Goal: Task Accomplishment & Management: Manage account settings

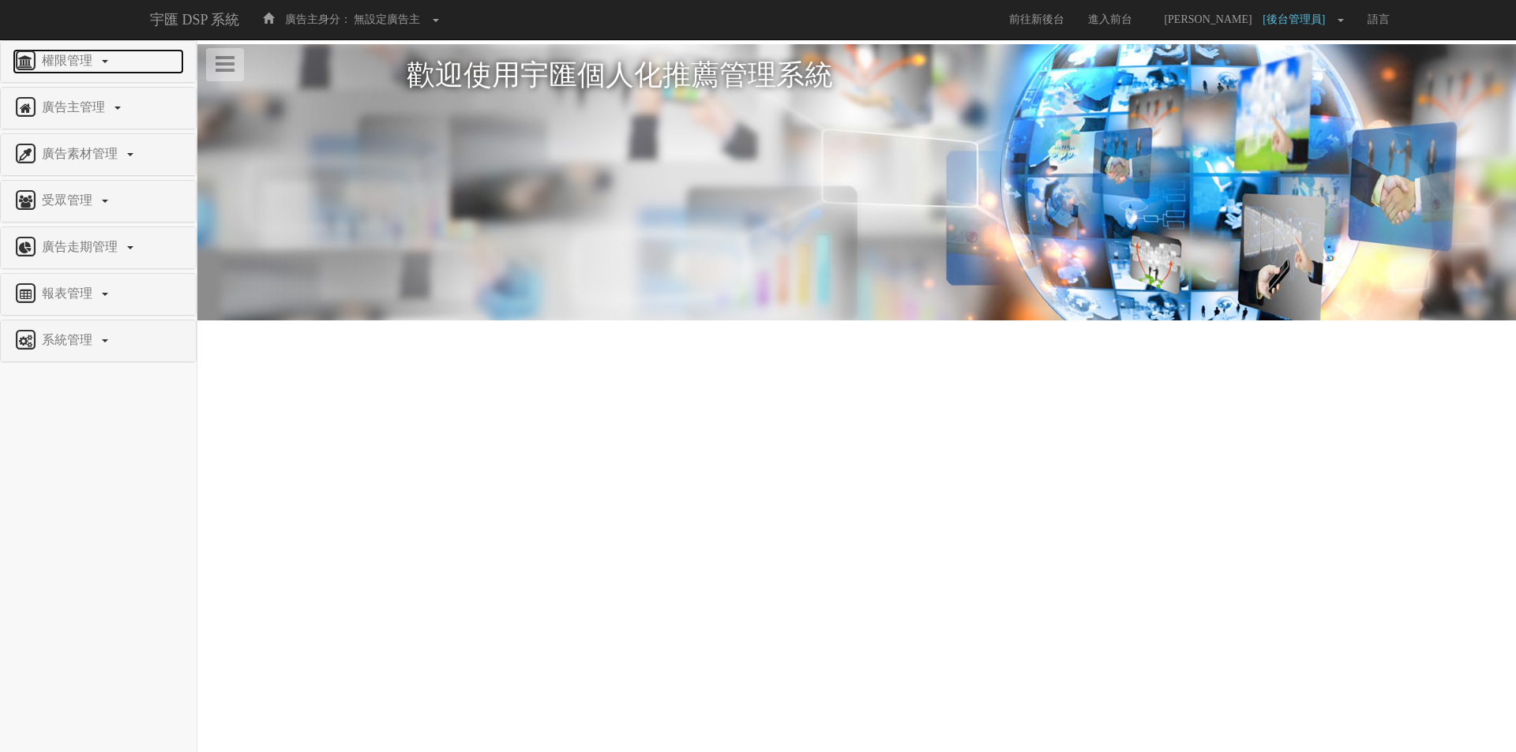
click at [83, 66] on span "權限管理" at bounding box center [69, 60] width 62 height 13
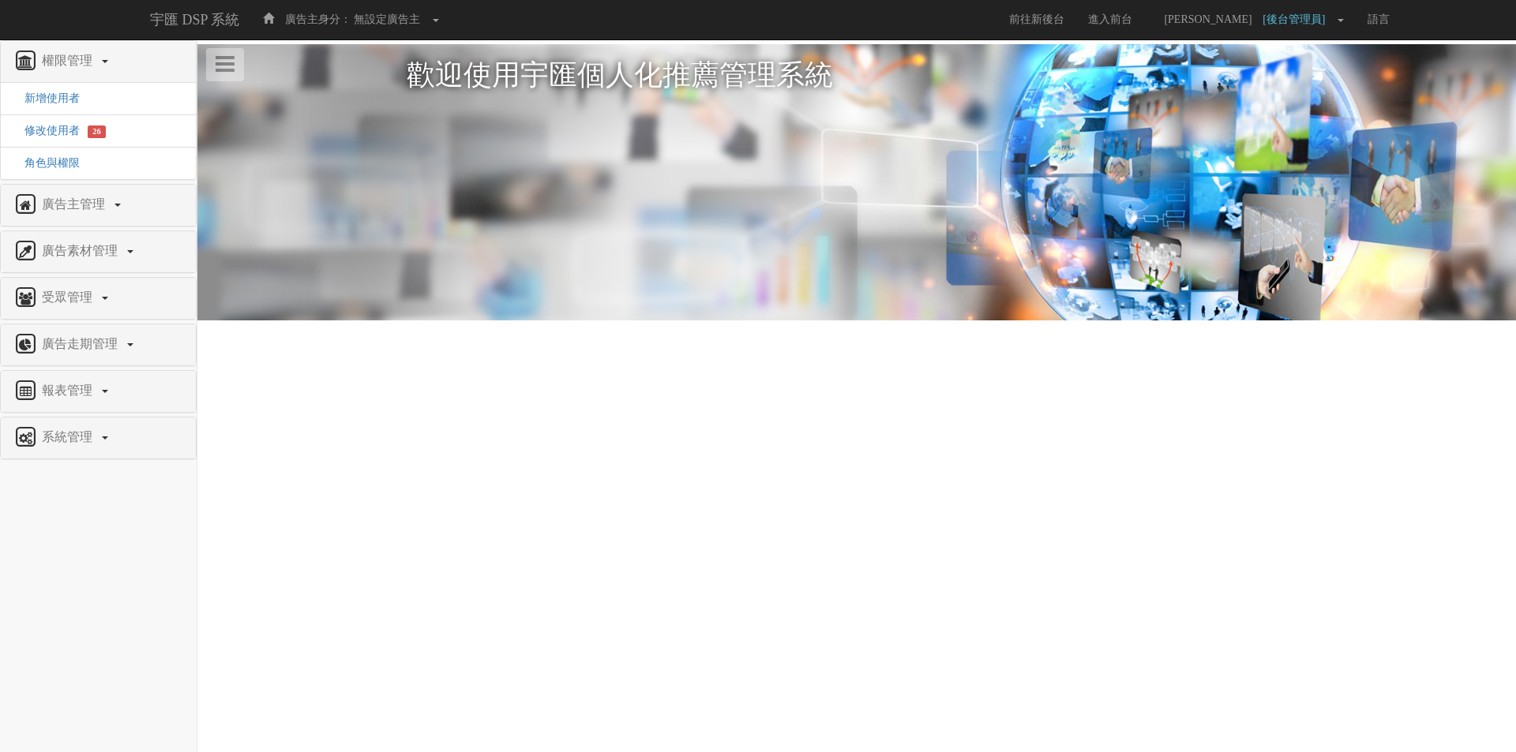
click at [54, 139] on li "修改使用者 26" at bounding box center [98, 130] width 195 height 33
click at [66, 126] on span "修改使用者" at bounding box center [46, 131] width 67 height 12
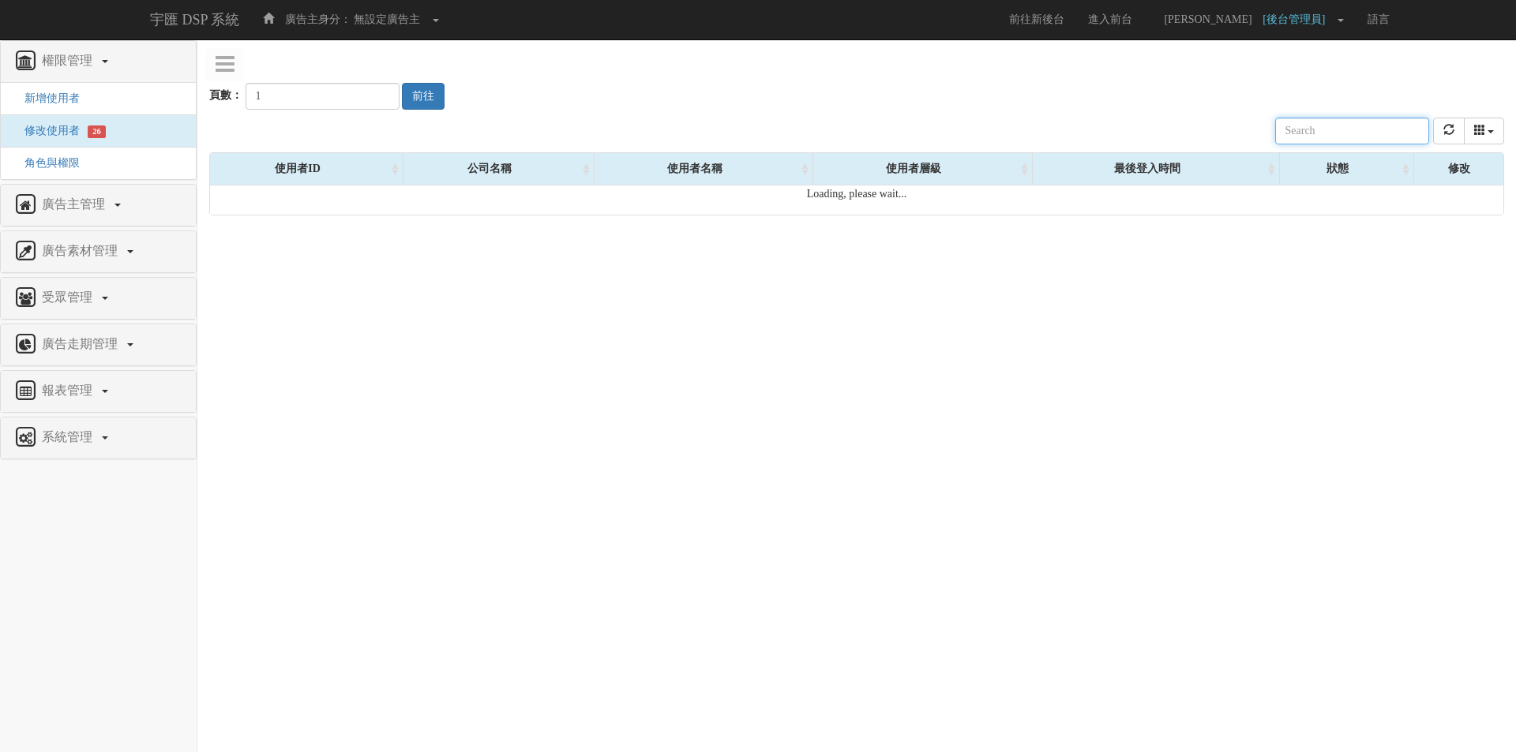
click at [1386, 133] on input "text" at bounding box center [1352, 131] width 154 height 27
paste input "[PERSON_NAME][EMAIL_ADDRESS][PERSON_NAME][DOMAIN_NAME]"
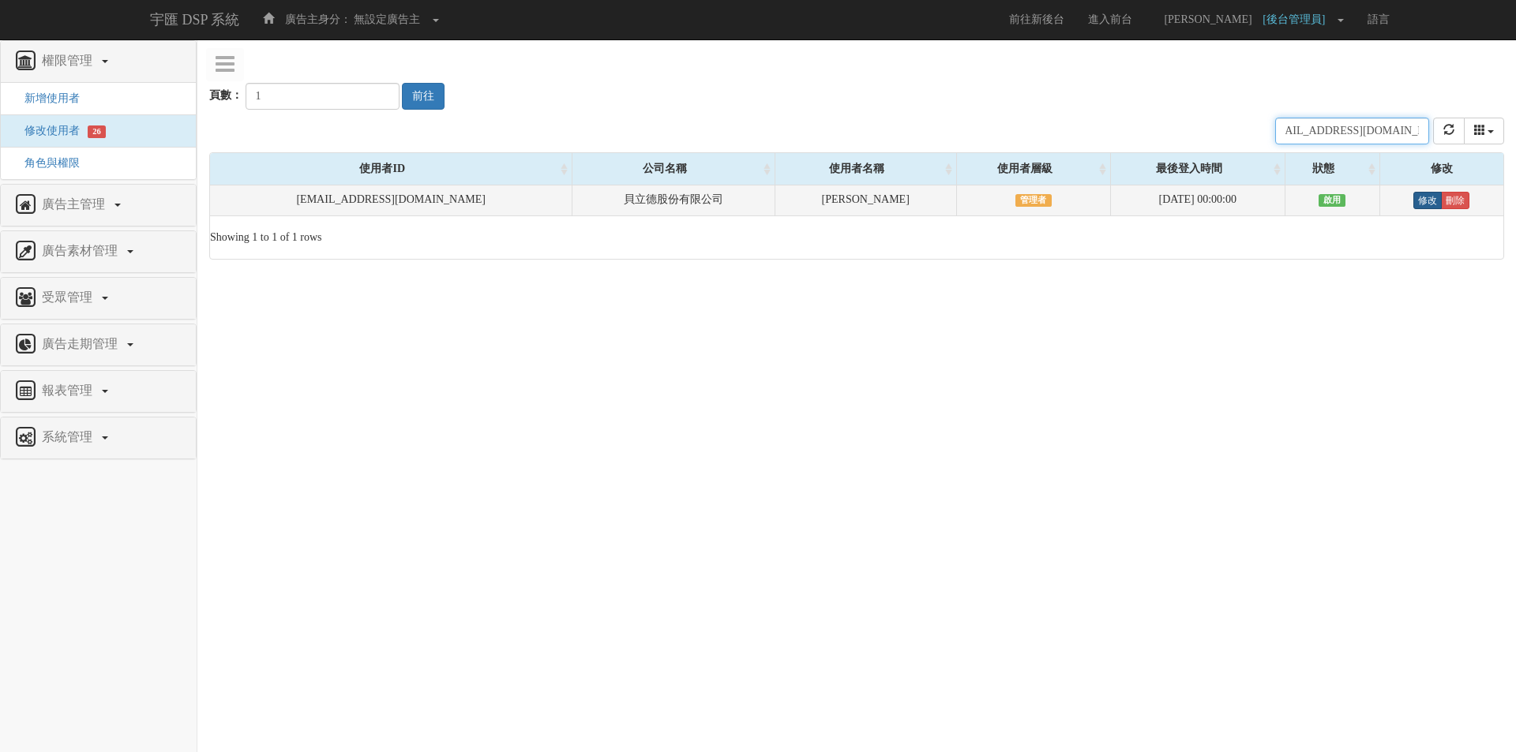
type input "[PERSON_NAME][EMAIL_ADDRESS][PERSON_NAME][DOMAIN_NAME]"
click at [1418, 204] on link "修改" at bounding box center [1427, 200] width 28 height 17
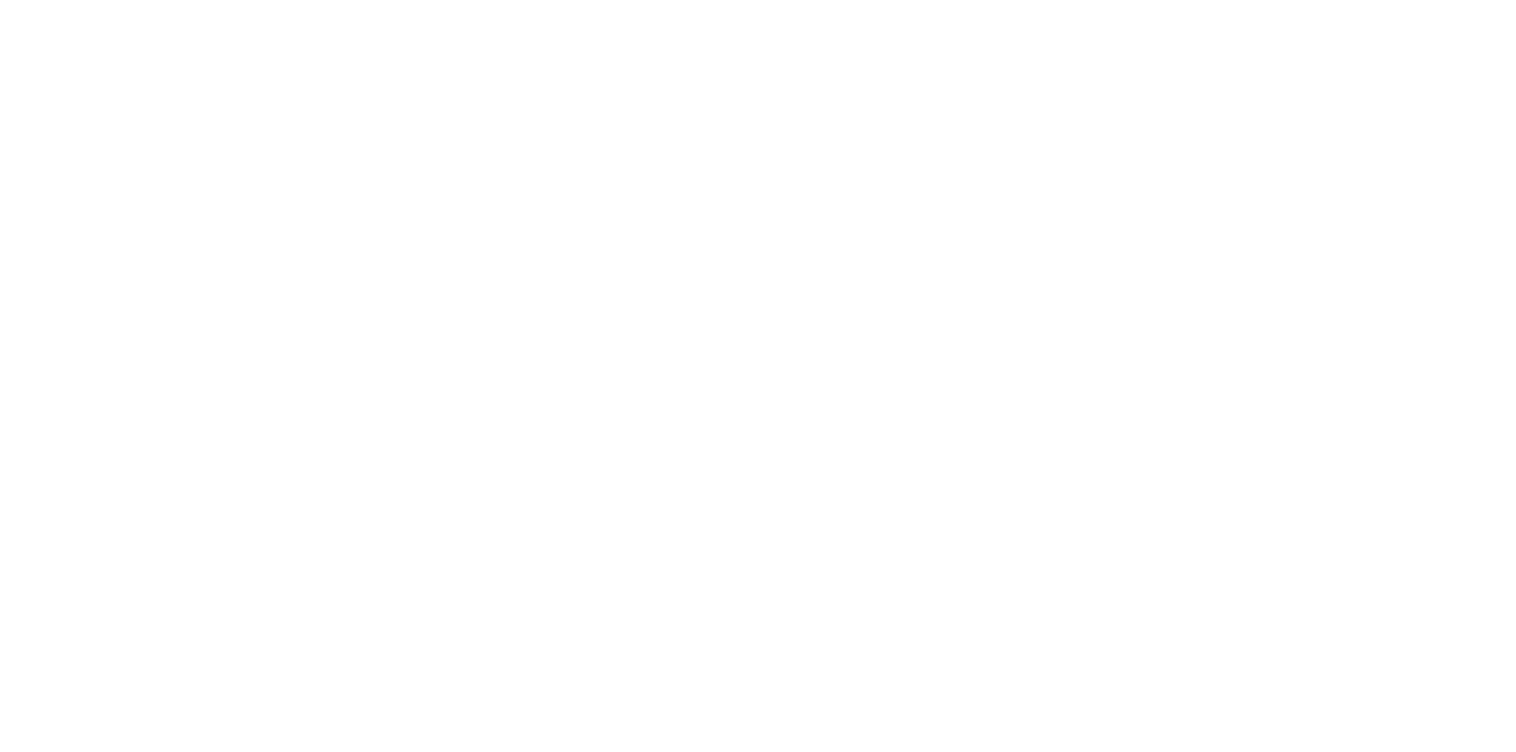
select select "Manager"
select select "69"
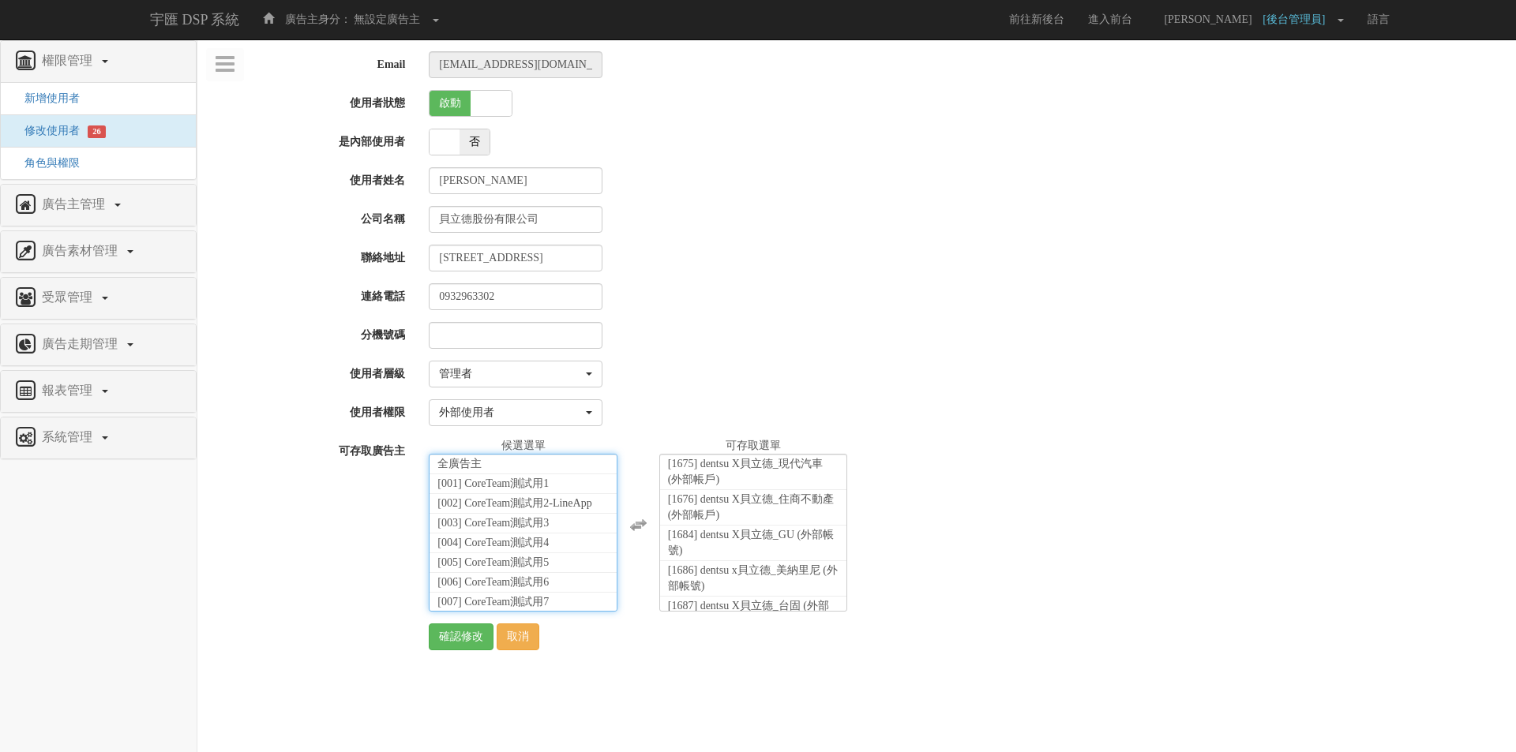
scroll to position [35535, 0]
click at [487, 607] on li "[1766] dentsu X貝立德_KFC (外部帳號)" at bounding box center [522, 625] width 187 height 36
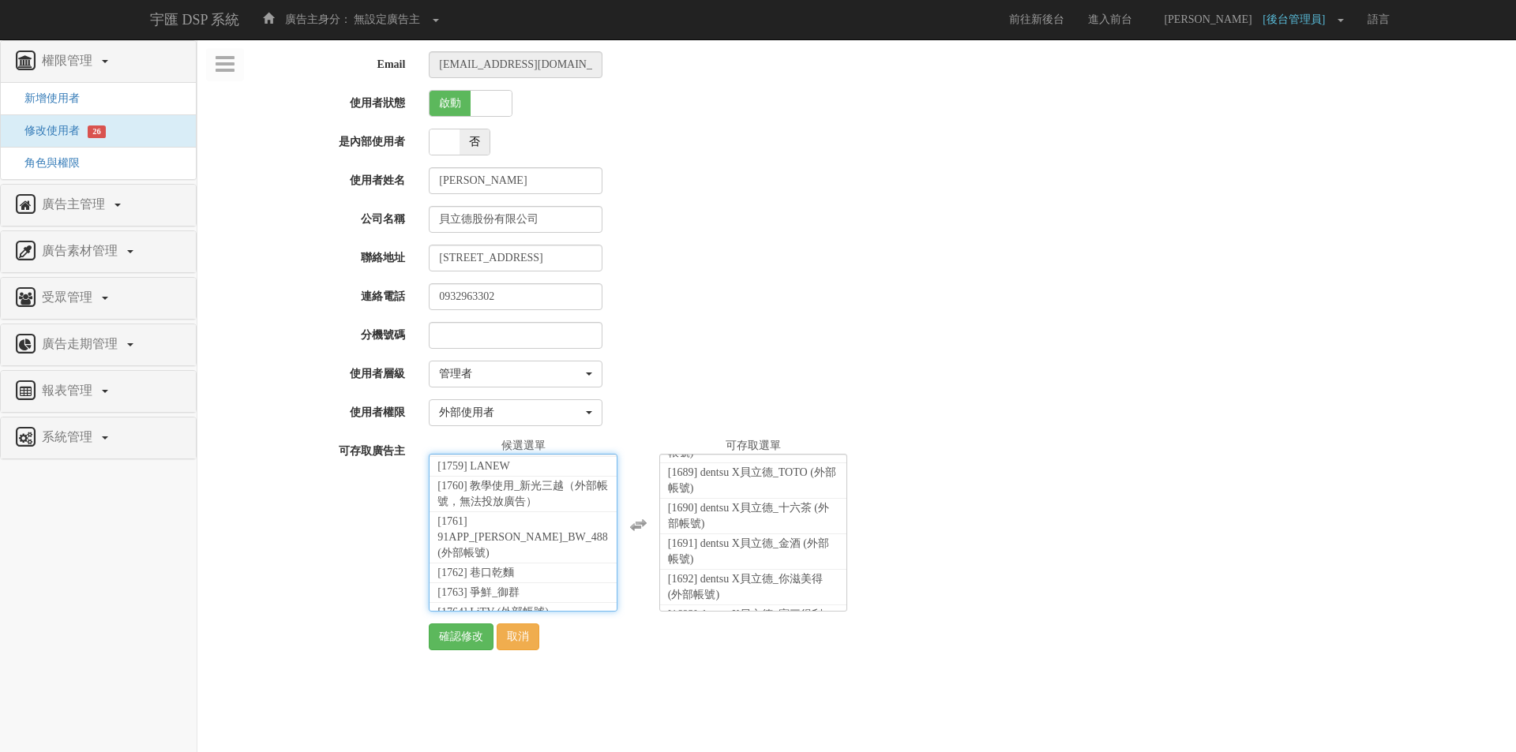
scroll to position [341, 0]
click at [452, 638] on input "確認修改" at bounding box center [461, 637] width 65 height 27
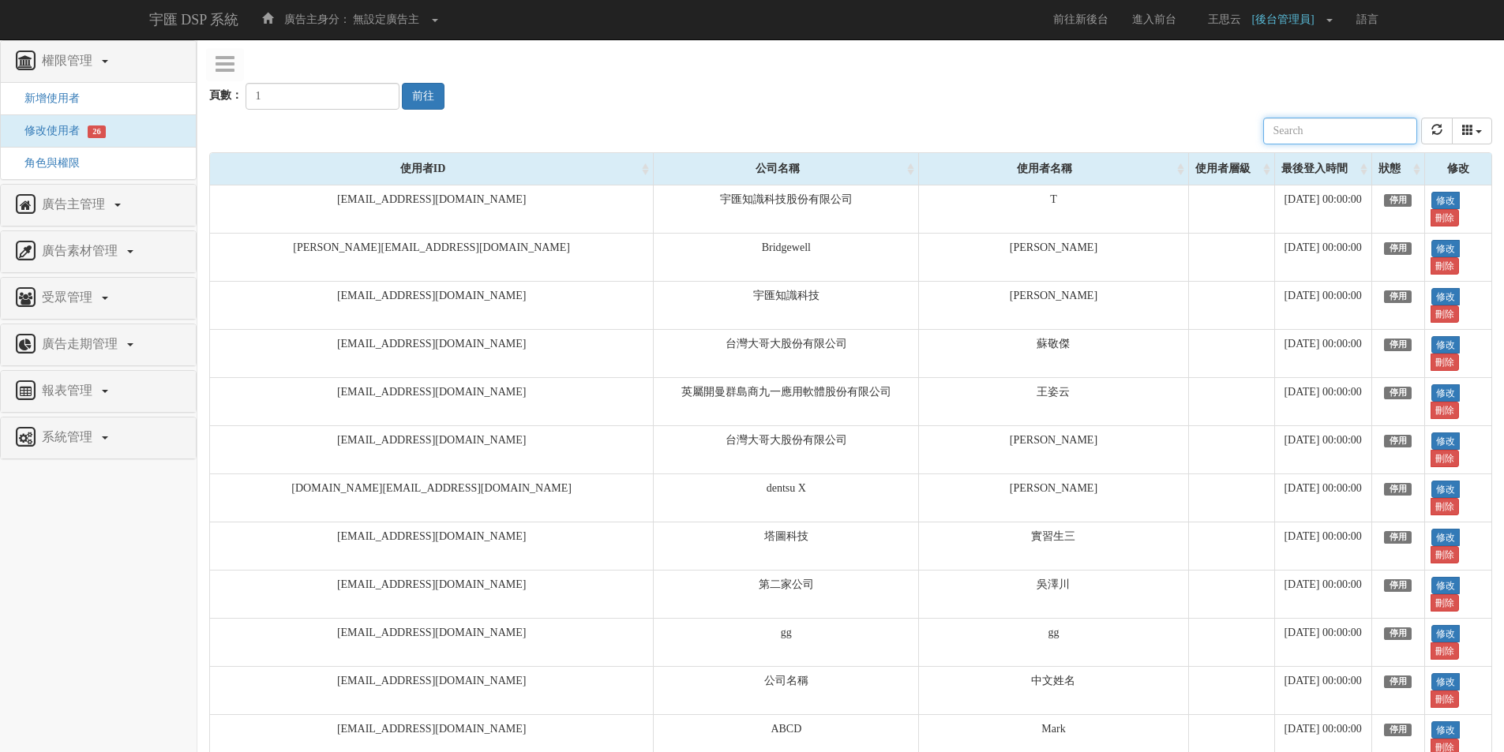
click at [1388, 138] on input "text" at bounding box center [1340, 131] width 154 height 27
paste input "Barkley.Chu@dxglobal.com"
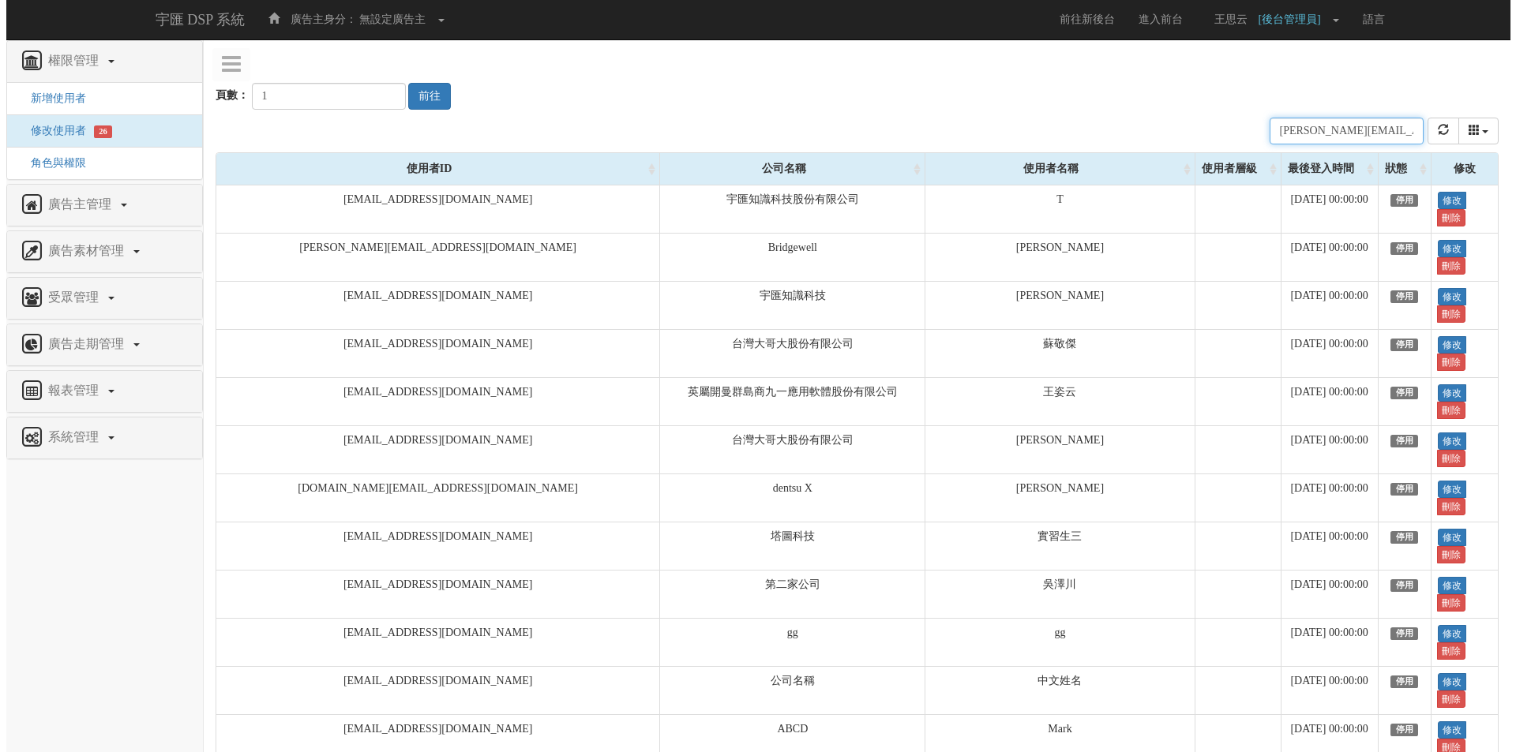
scroll to position [0, 21]
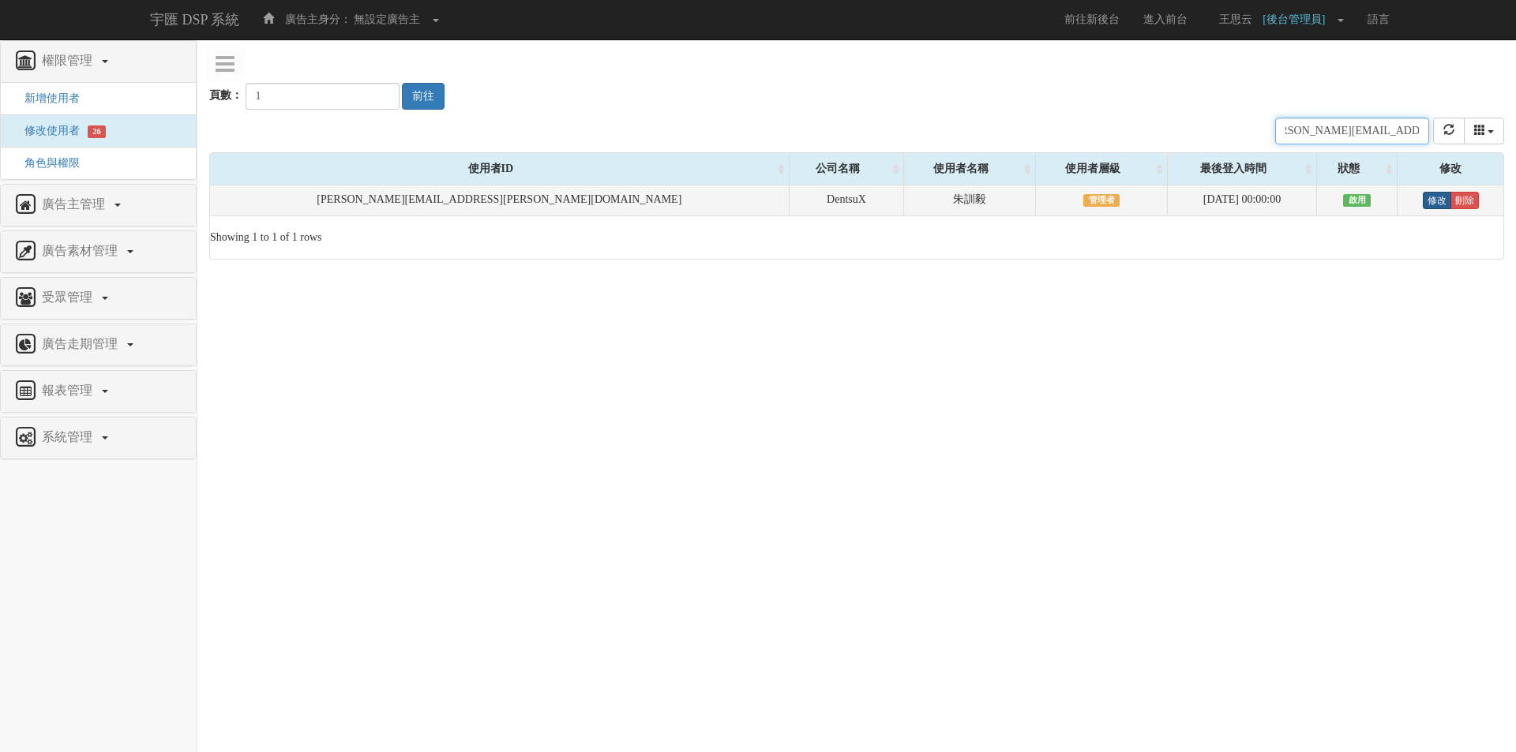
type input "Barkley.Chu@dxglobal.com"
click at [1422, 206] on link "修改" at bounding box center [1436, 200] width 28 height 17
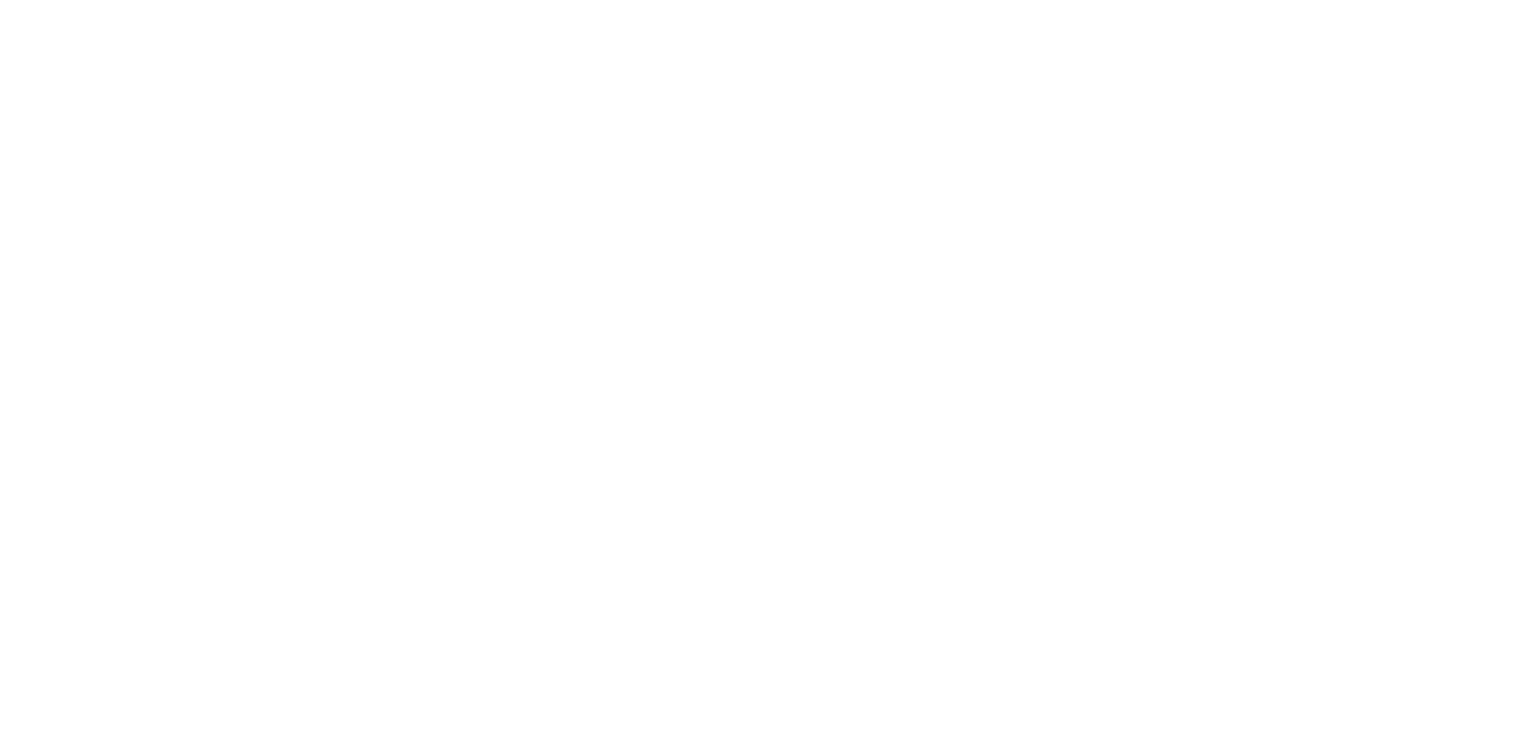
select select "Manager"
select select "69"
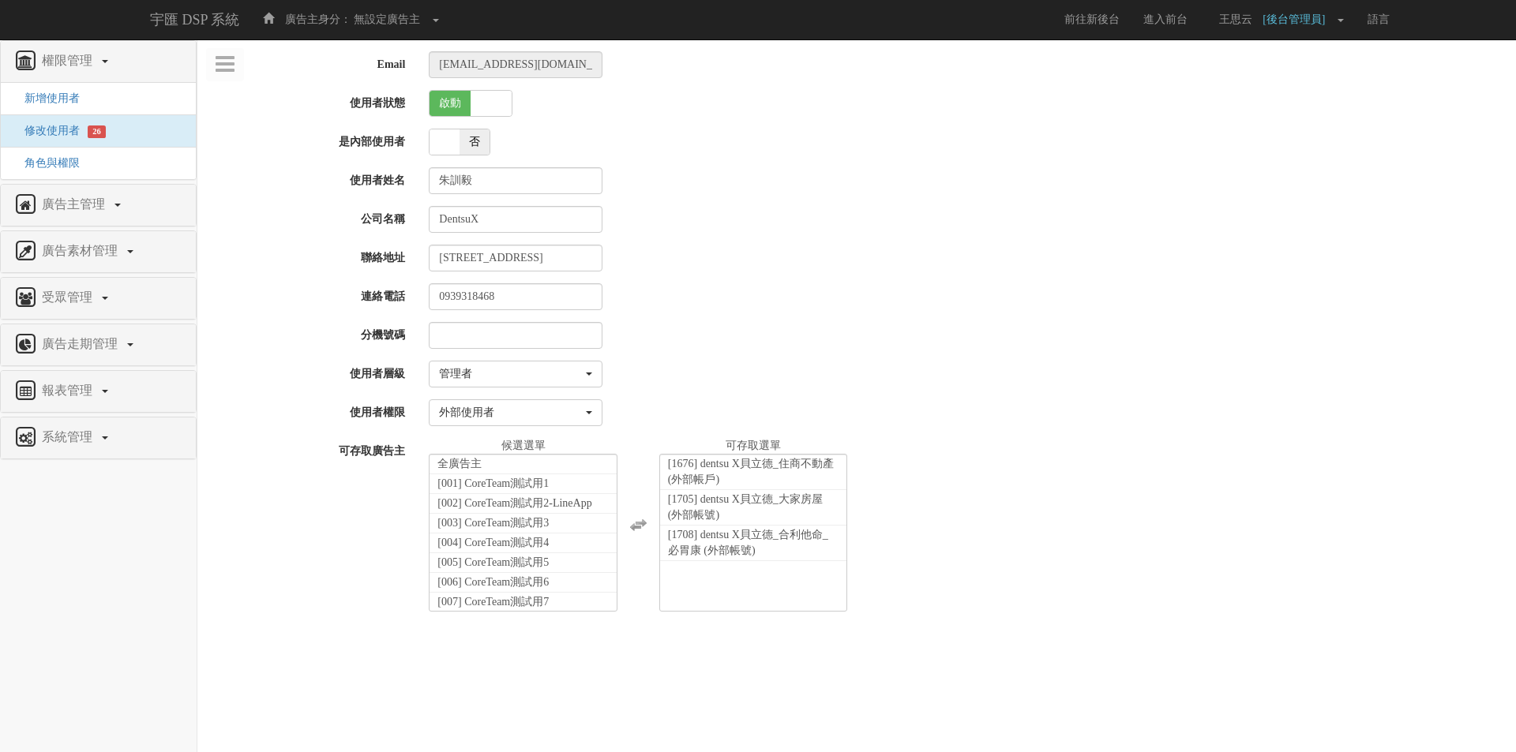
scroll to position [26238, 0]
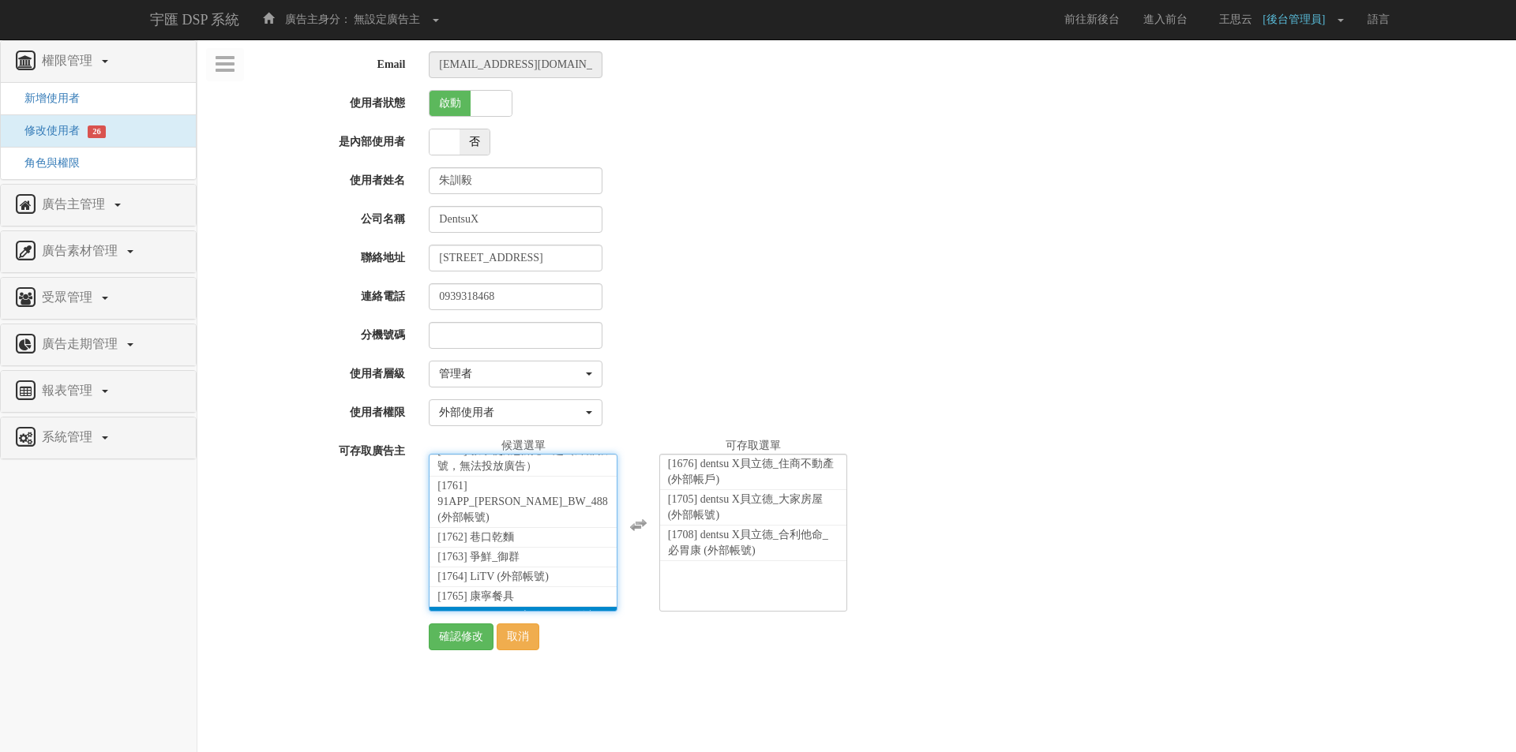
click at [494, 607] on li "[1766] dentsu X貝立德_KFC (外部帳號)" at bounding box center [522, 625] width 187 height 36
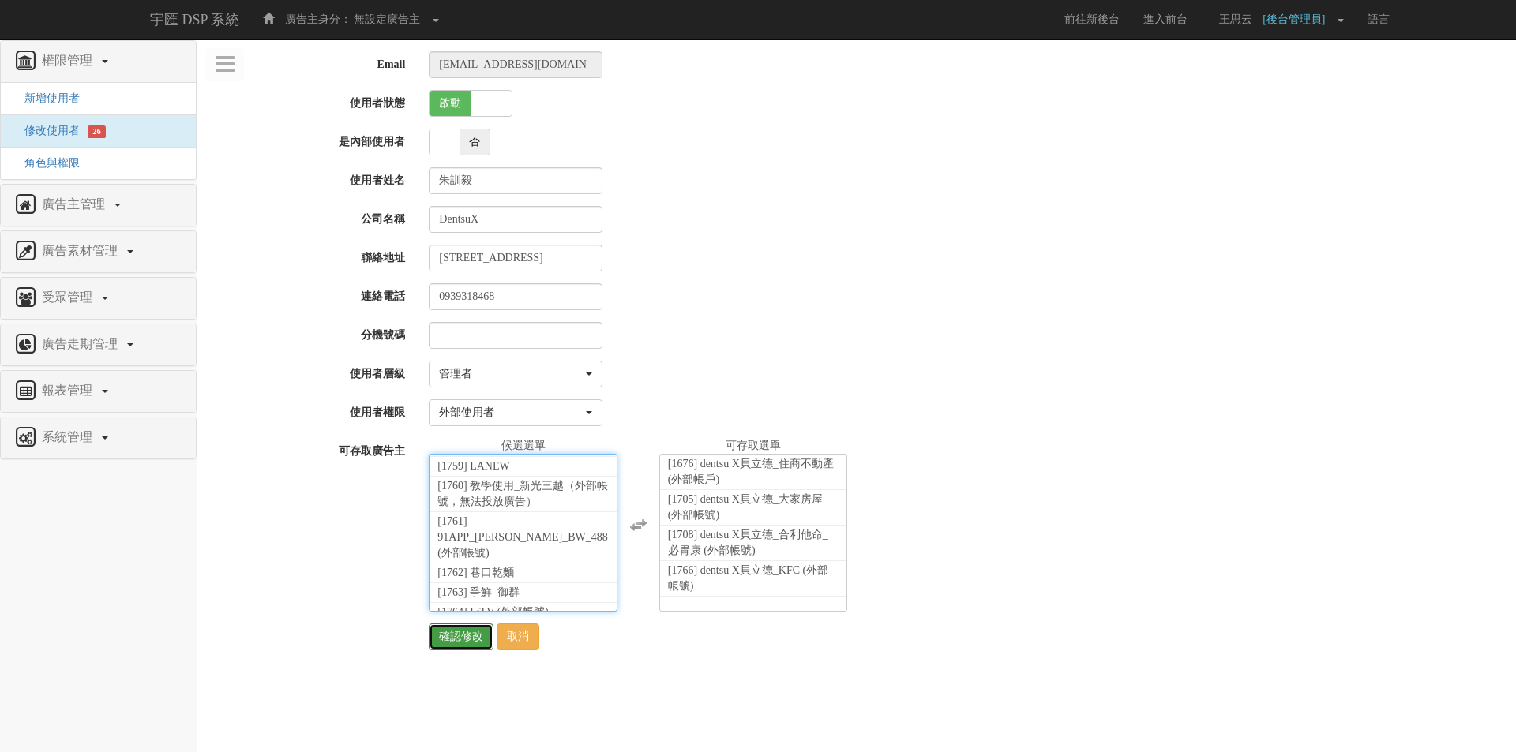
click at [450, 638] on input "確認修改" at bounding box center [461, 637] width 65 height 27
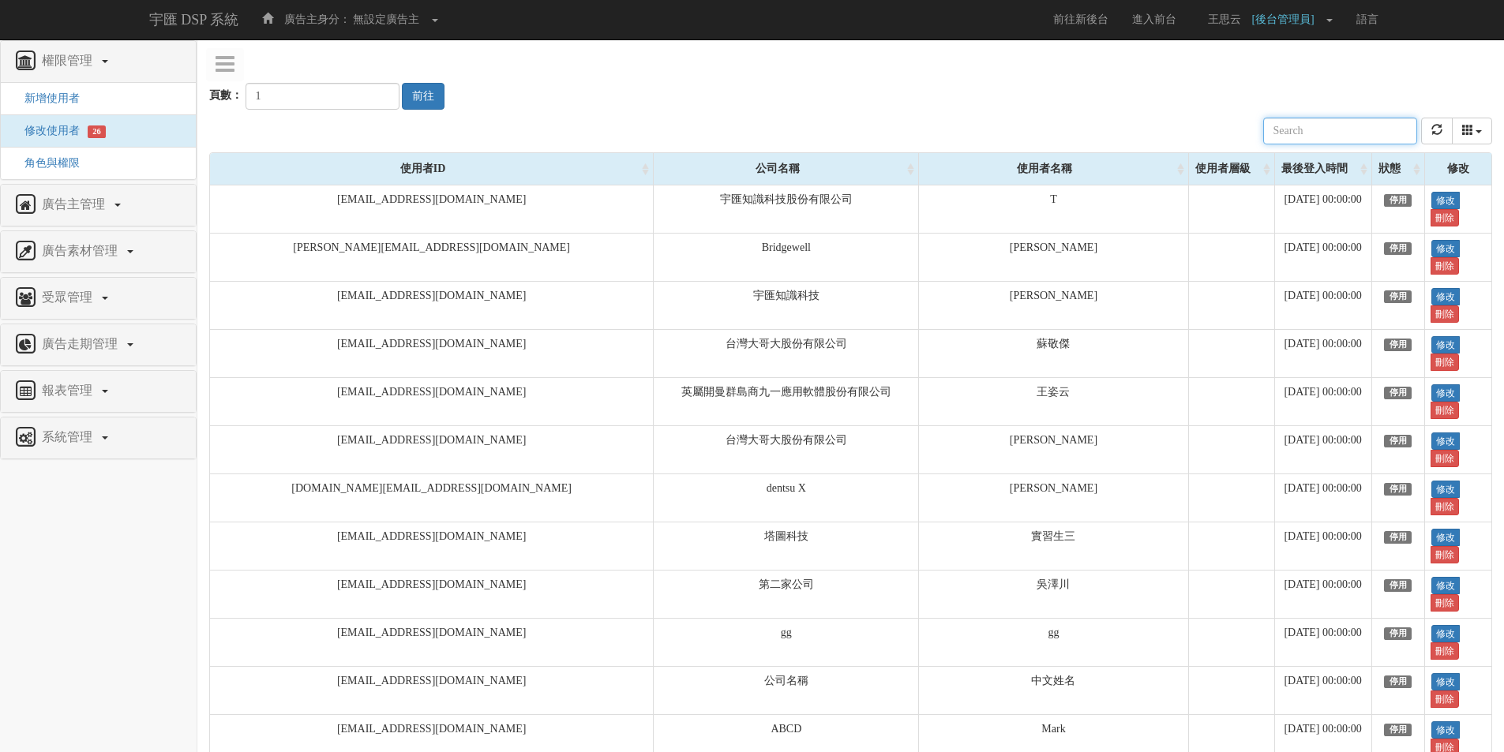
click at [1335, 126] on input "text" at bounding box center [1340, 131] width 154 height 27
paste input "[DOMAIN_NAME][EMAIL_ADDRESS][DOMAIN_NAME]"
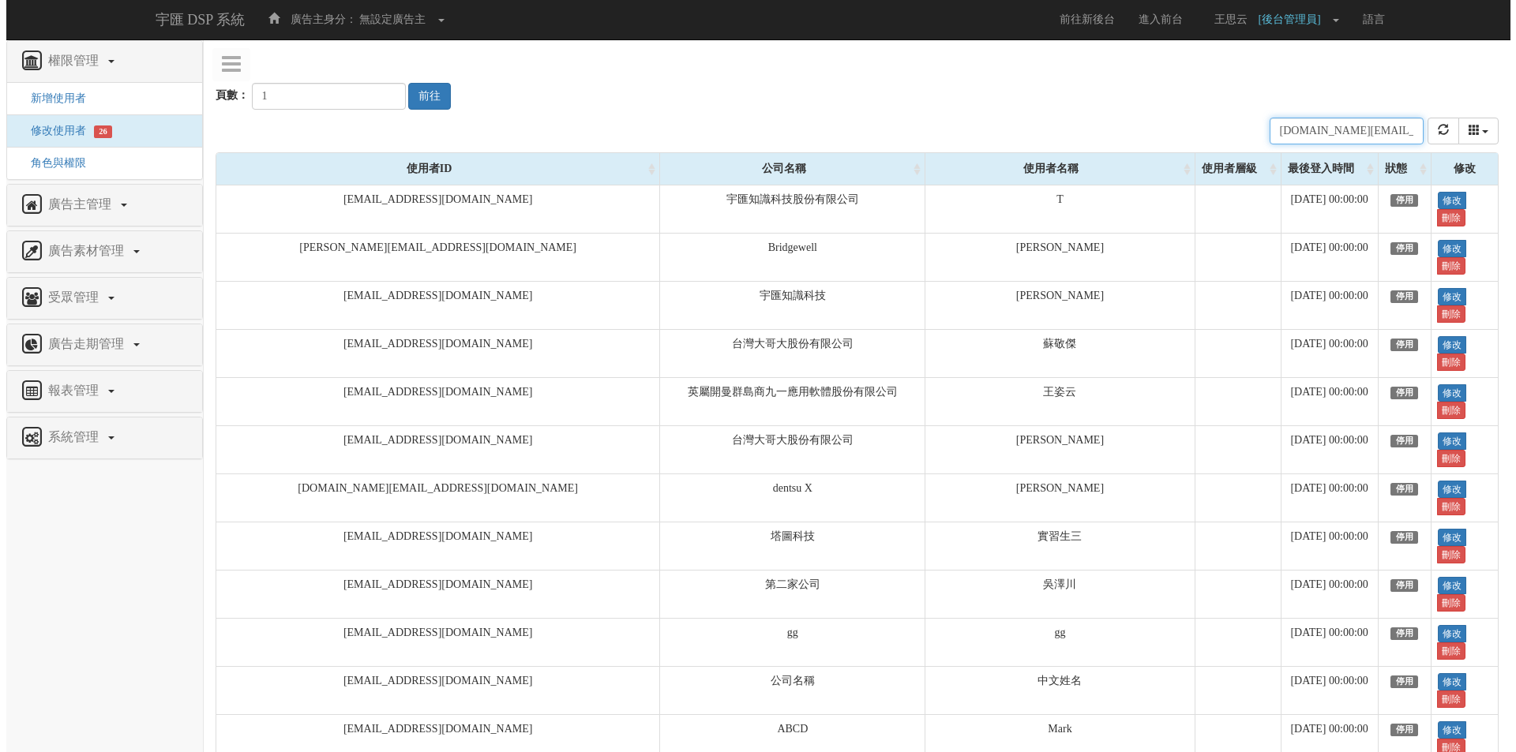
scroll to position [0, 21]
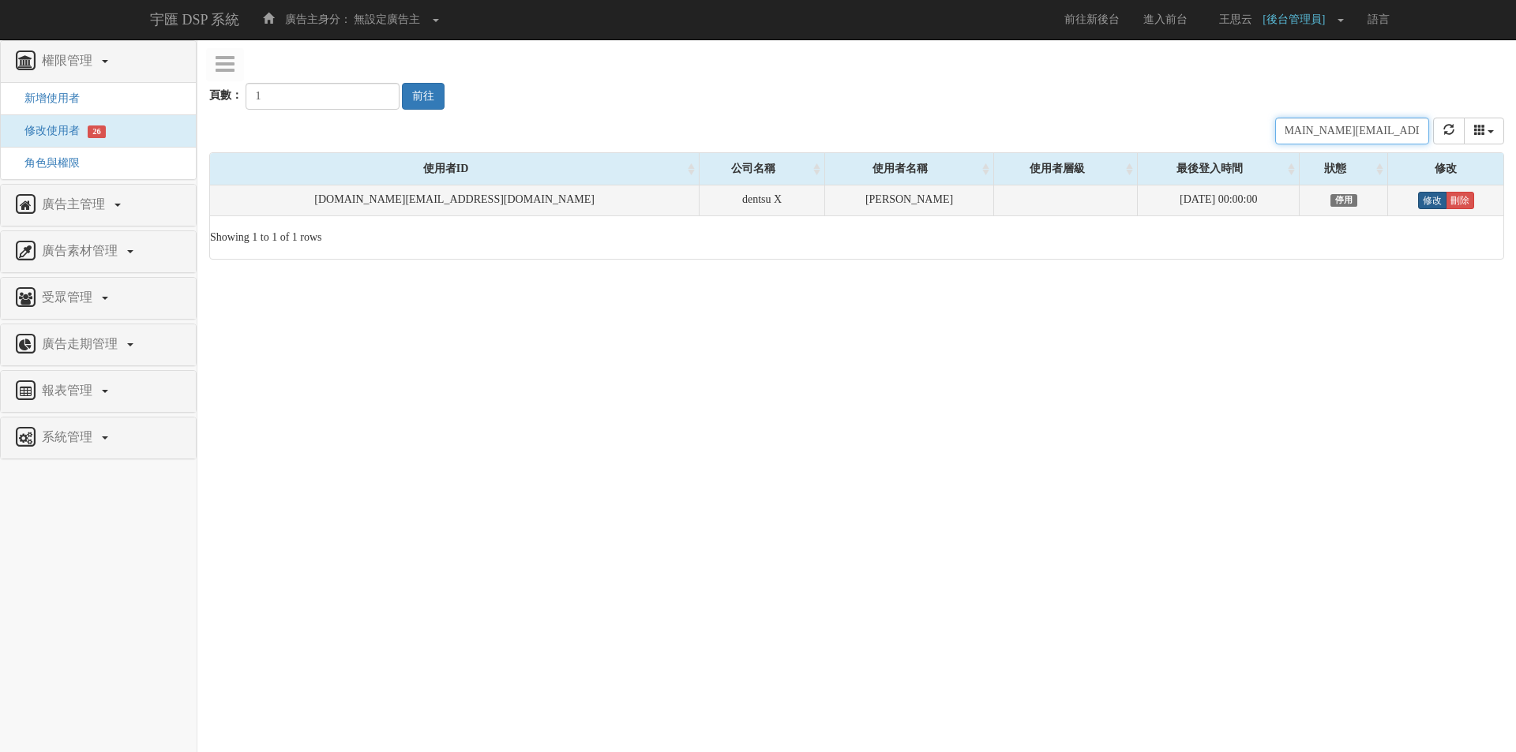
type input "[DOMAIN_NAME][EMAIL_ADDRESS][DOMAIN_NAME]"
click at [1421, 199] on link "修改" at bounding box center [1432, 200] width 28 height 17
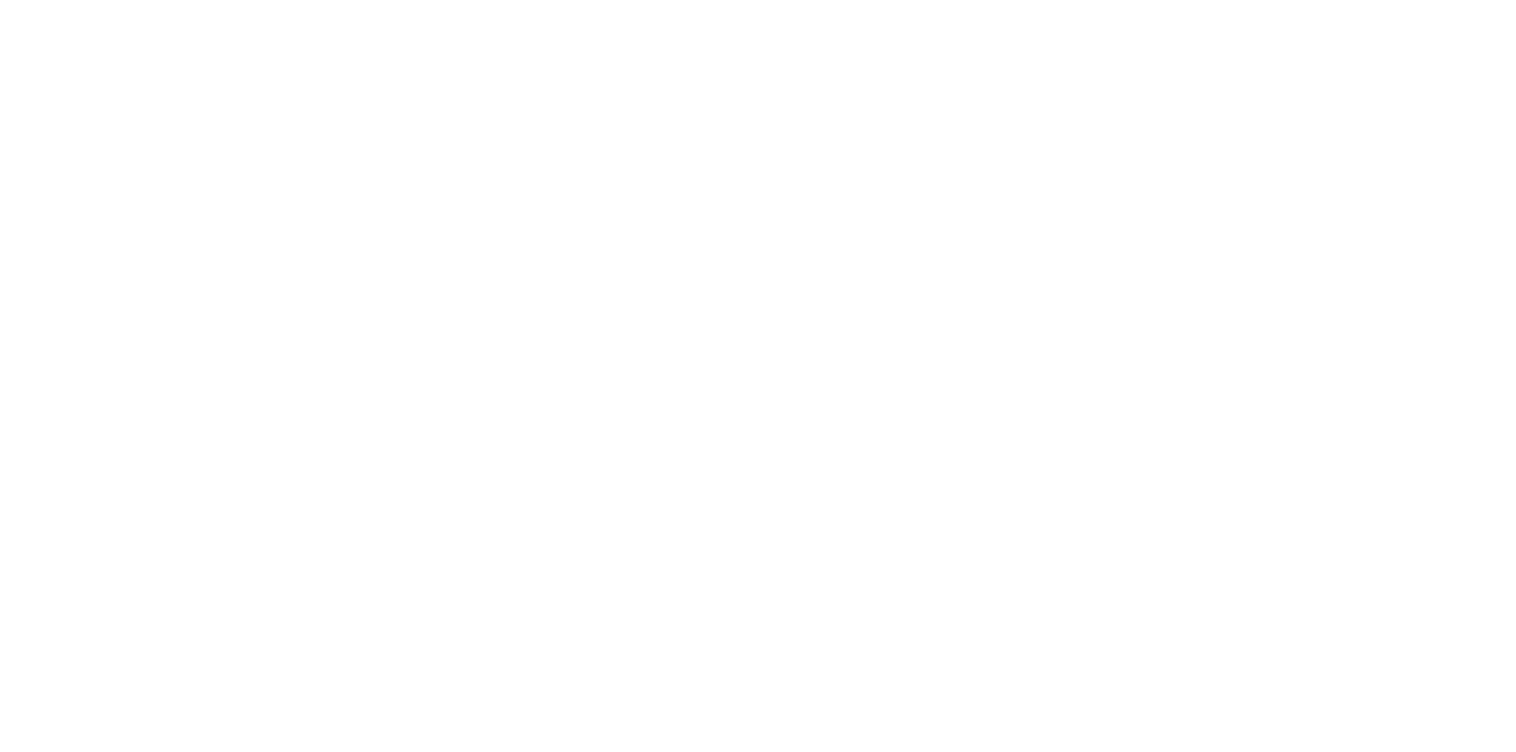
select select
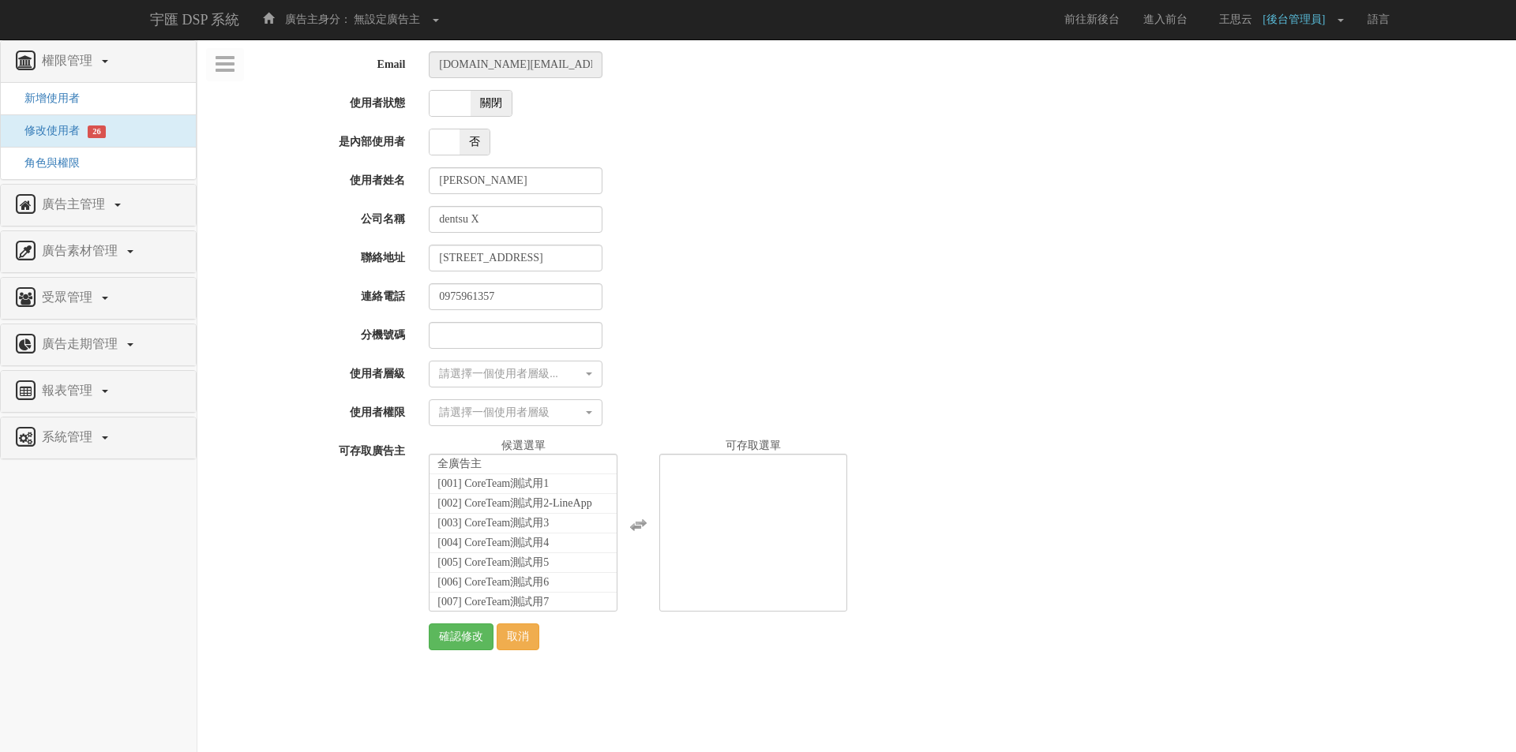
click at [482, 103] on span "關閉" at bounding box center [490, 103] width 41 height 25
checkbox input "true"
click at [484, 379] on div "請選擇一個使用者層級..." at bounding box center [511, 374] width 144 height 16
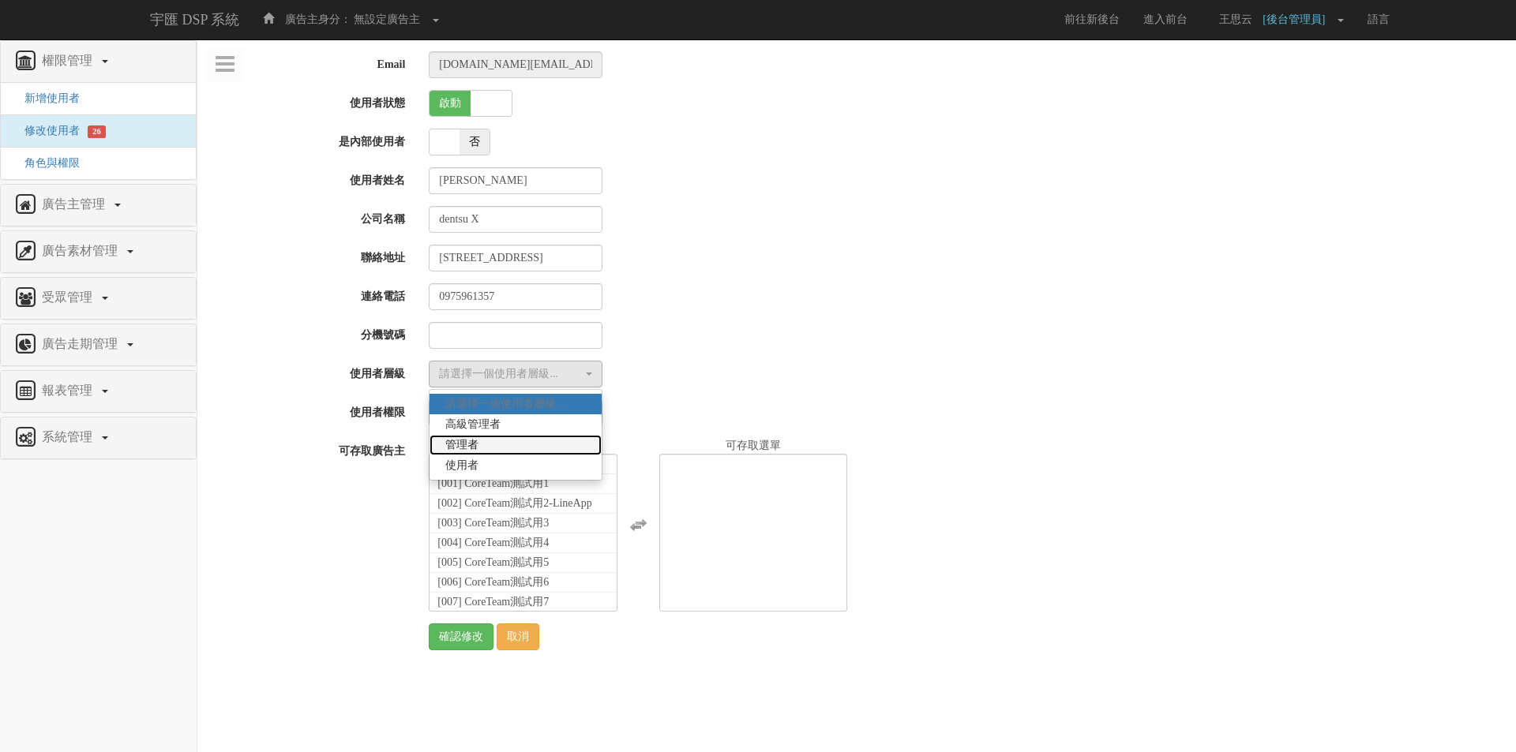
click at [512, 444] on link "管理者" at bounding box center [515, 445] width 172 height 21
select select "Manager"
click at [522, 414] on div "請選擇一個使用者層級" at bounding box center [511, 413] width 144 height 16
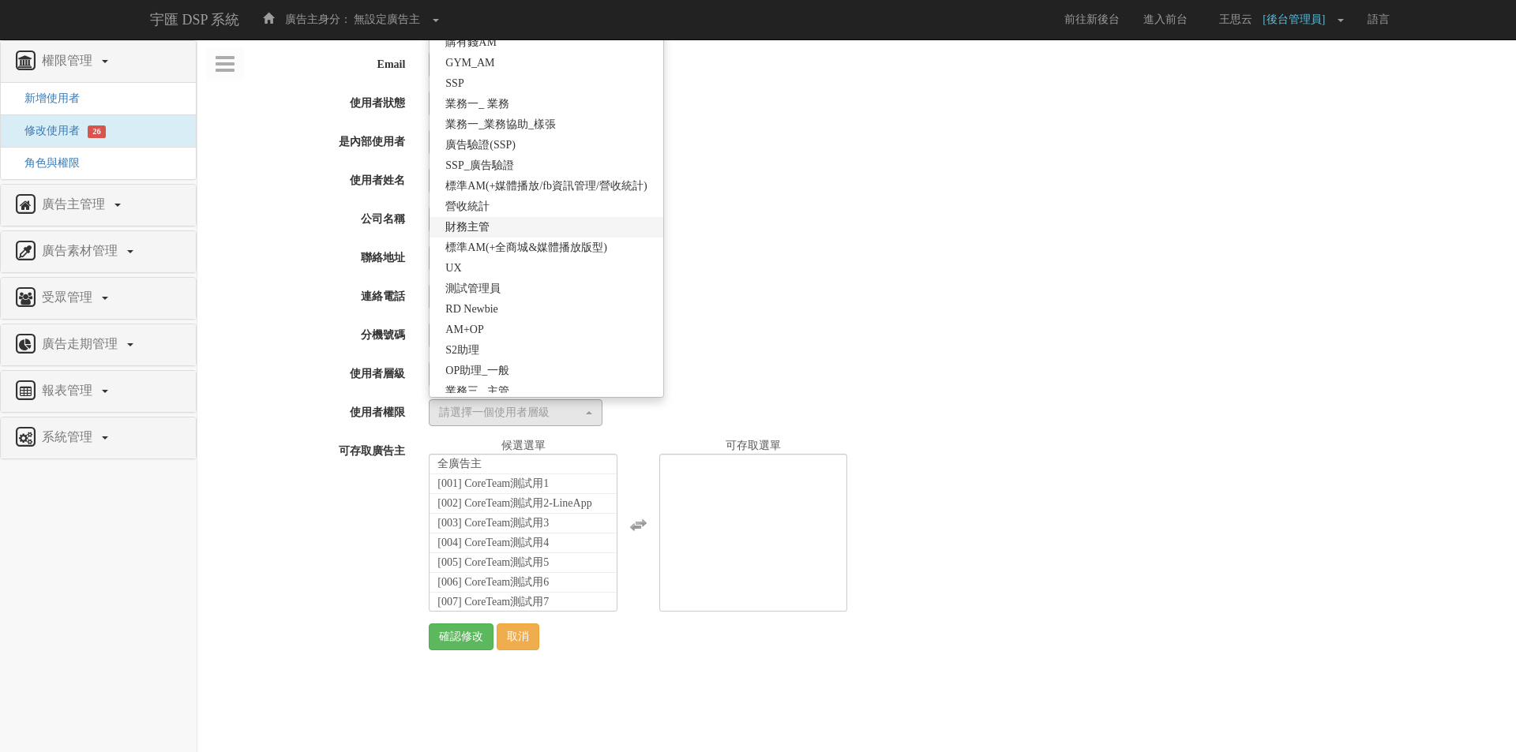
scroll to position [279, 0]
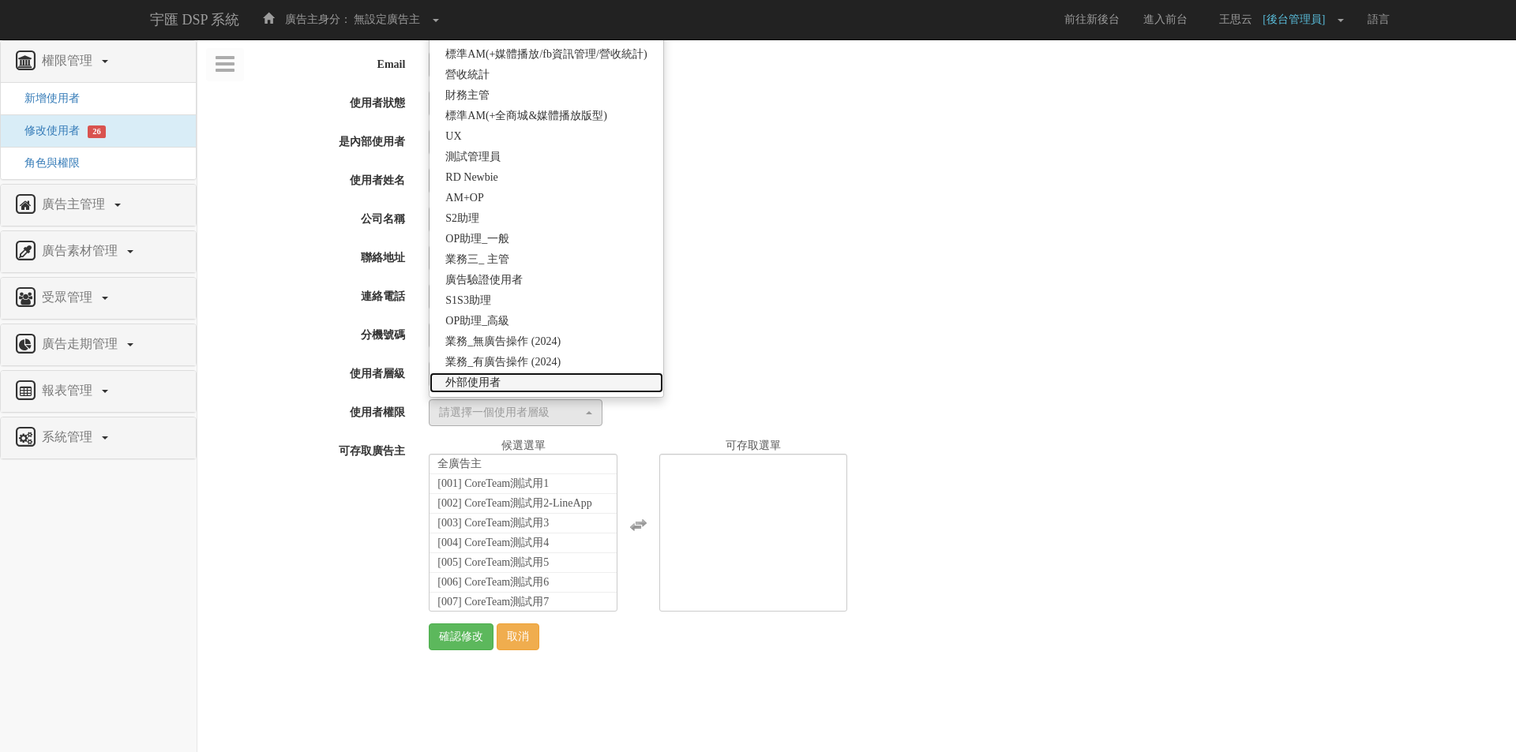
click at [523, 379] on link "外部使用者" at bounding box center [545, 383] width 233 height 21
select select "69"
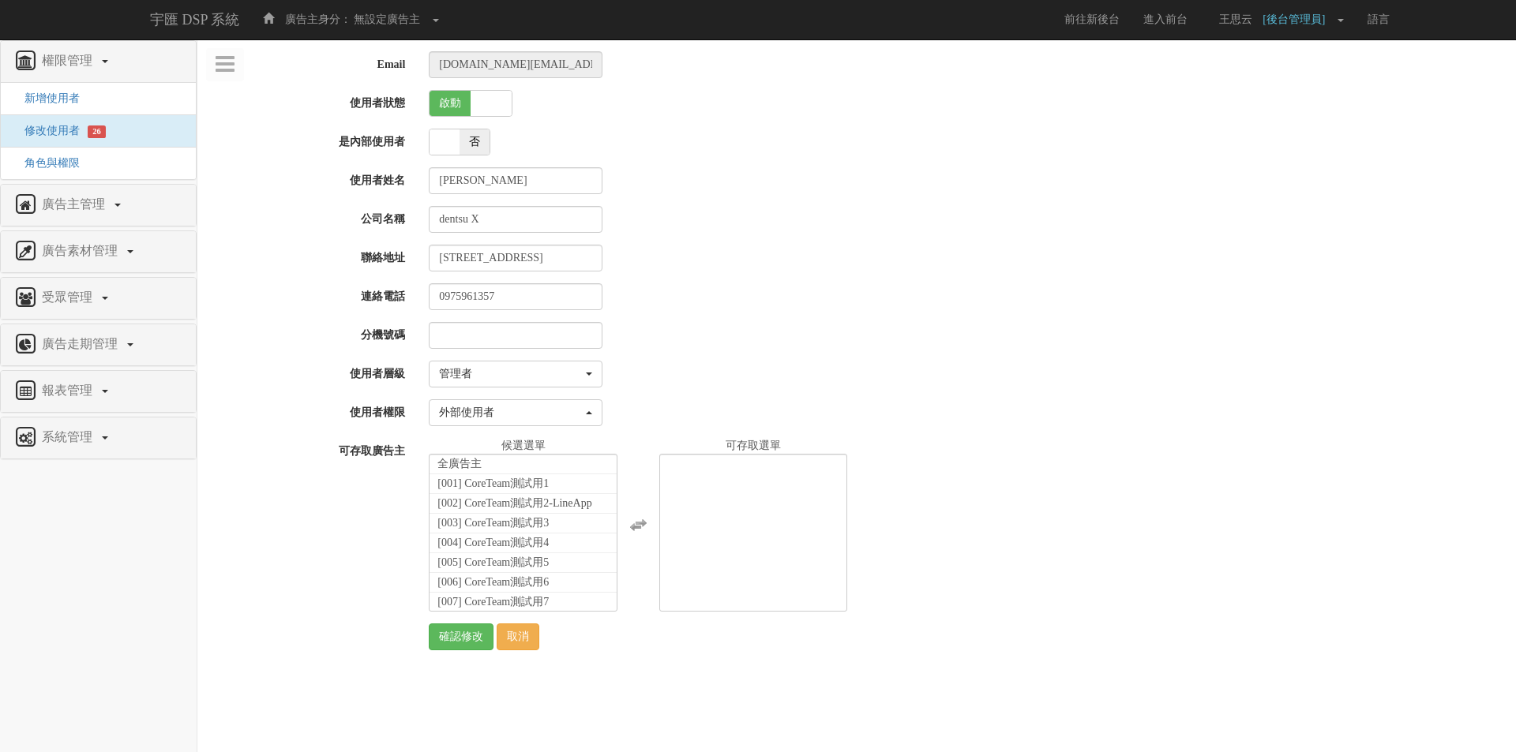
click at [669, 363] on div "請選擇一個使用者層級... 高級管理者 管理者 使用者 管理者 請選擇一個使用者層級... 高級管理者 管理者 使用者" at bounding box center [966, 374] width 1099 height 27
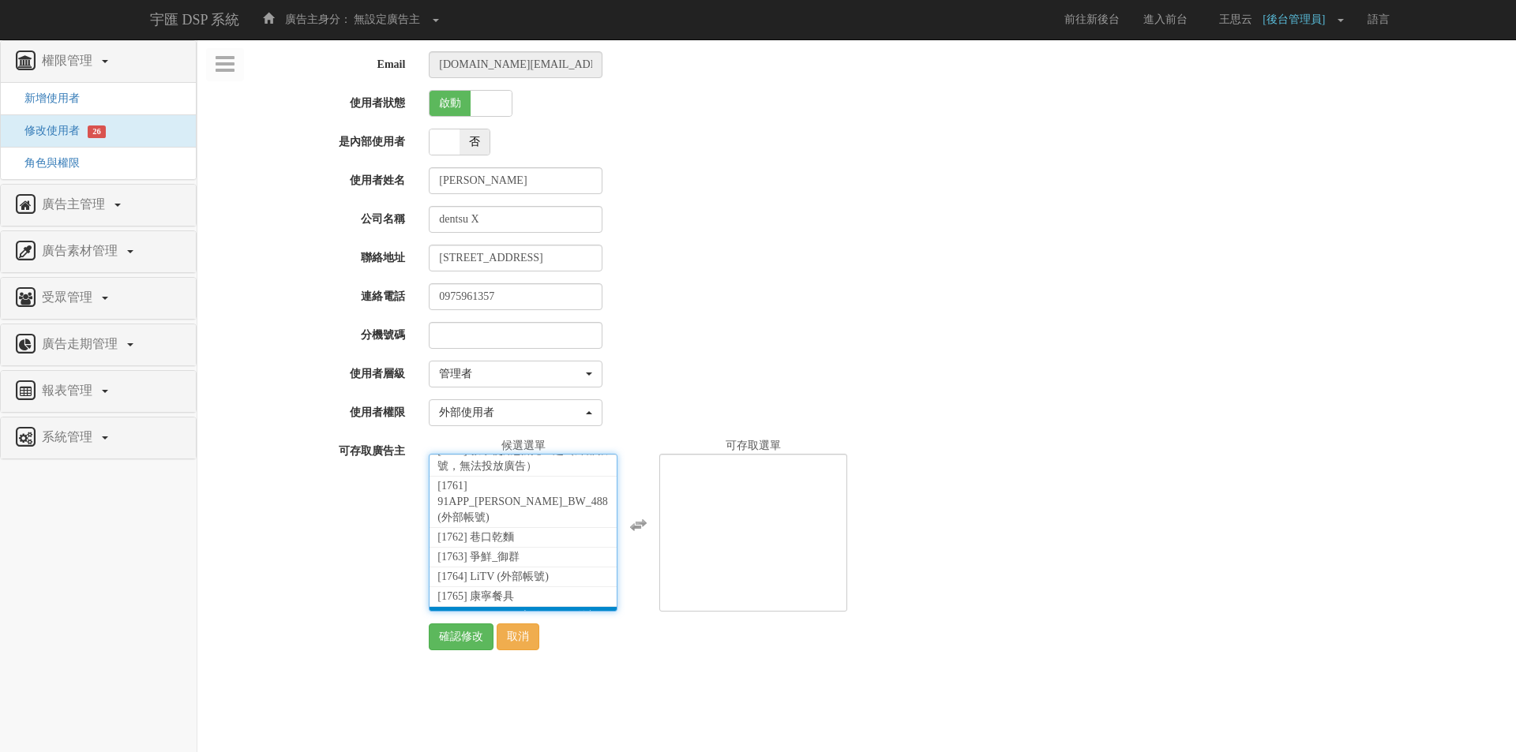
click at [489, 610] on span "[1766] dentsu X貝立德_KFC (外部帳號)" at bounding box center [517, 624] width 160 height 28
select select "1766"
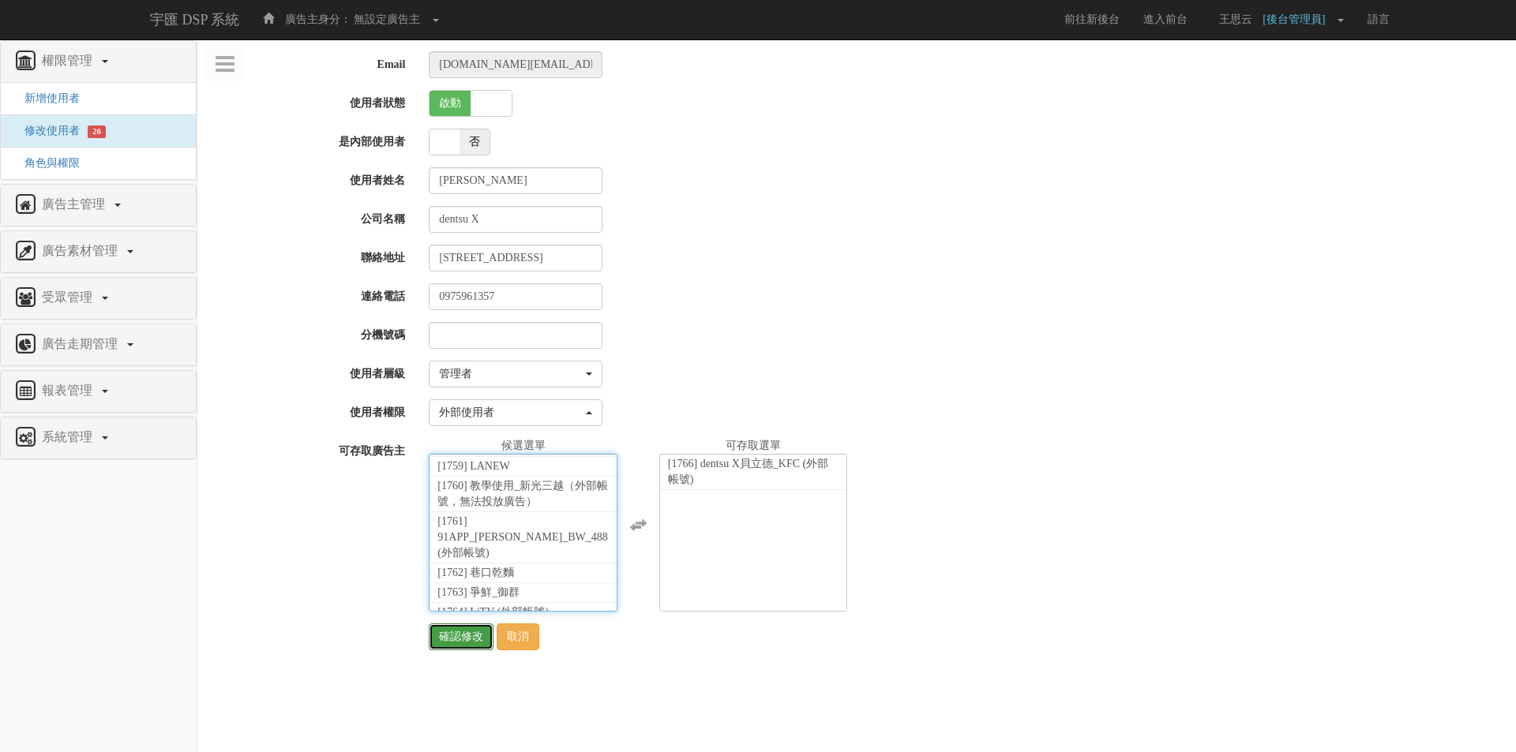
click at [454, 637] on input "確認修改" at bounding box center [461, 637] width 65 height 27
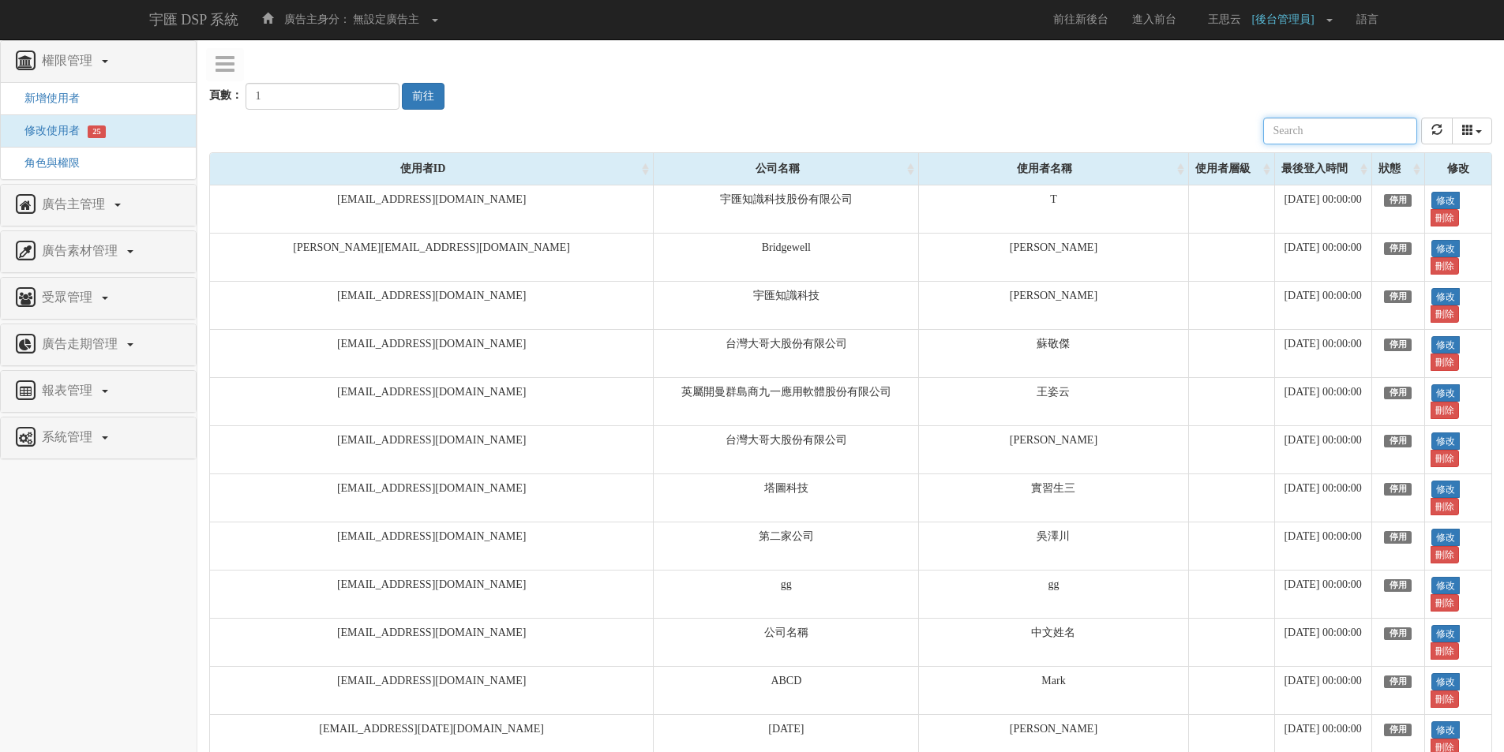
click at [1306, 133] on input "text" at bounding box center [1340, 131] width 154 height 27
paste input "完成"
type input "完成"
click at [1313, 131] on input "text" at bounding box center [1340, 131] width 154 height 27
paste input "[PERSON_NAME][EMAIL_ADDRESS][PERSON_NAME][DOMAIN_NAME]"
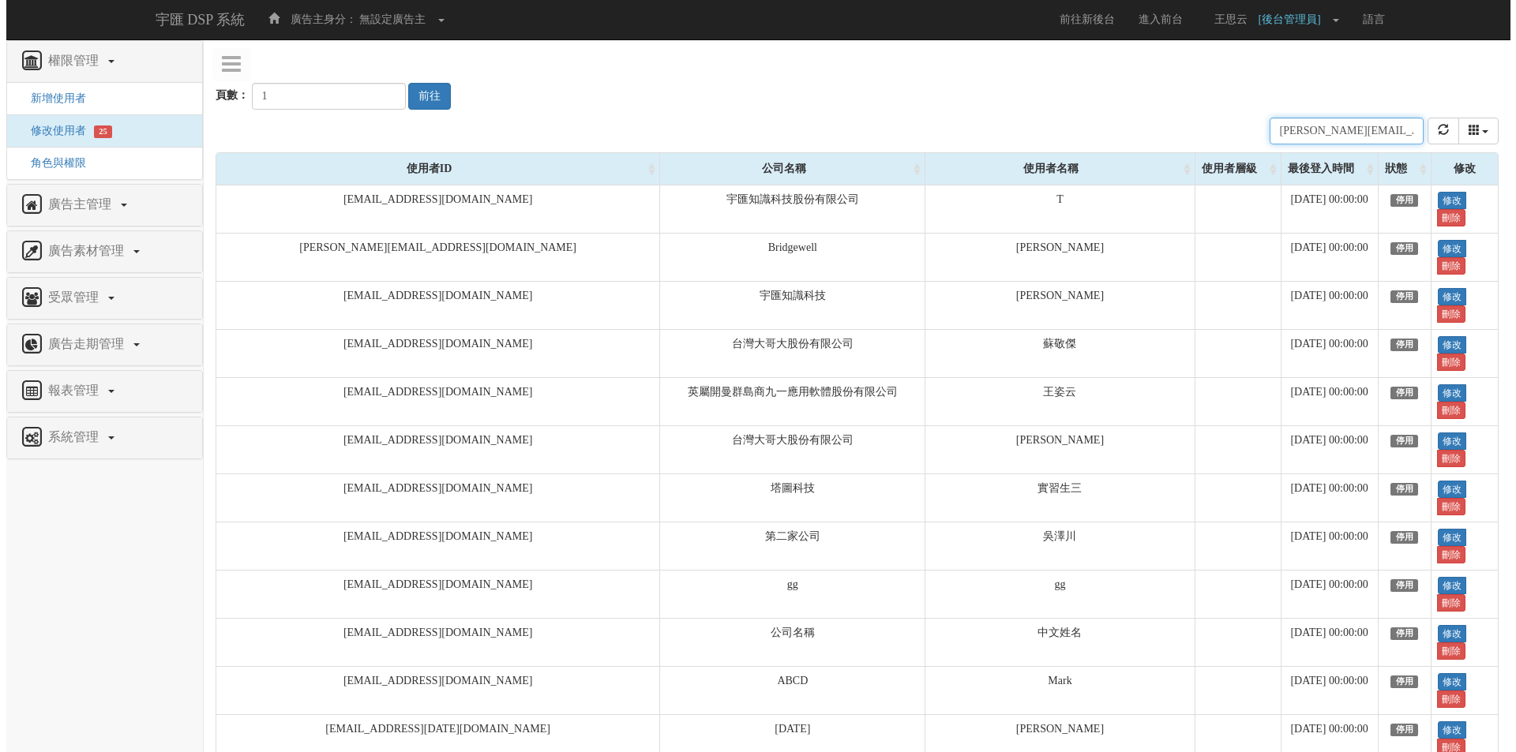
scroll to position [0, 13]
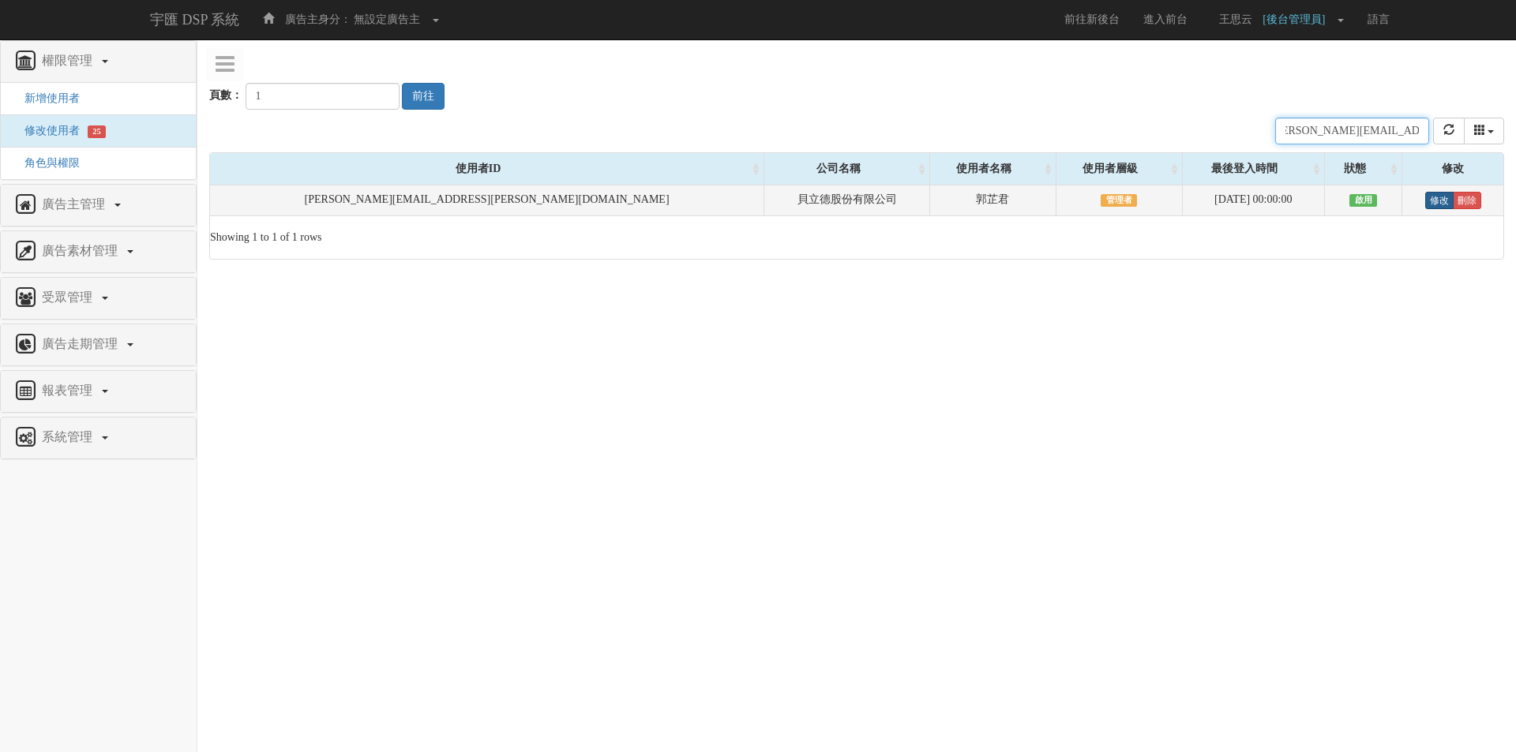
type input "[PERSON_NAME][EMAIL_ADDRESS][PERSON_NAME][DOMAIN_NAME]"
click at [1425, 198] on link "修改" at bounding box center [1439, 200] width 28 height 17
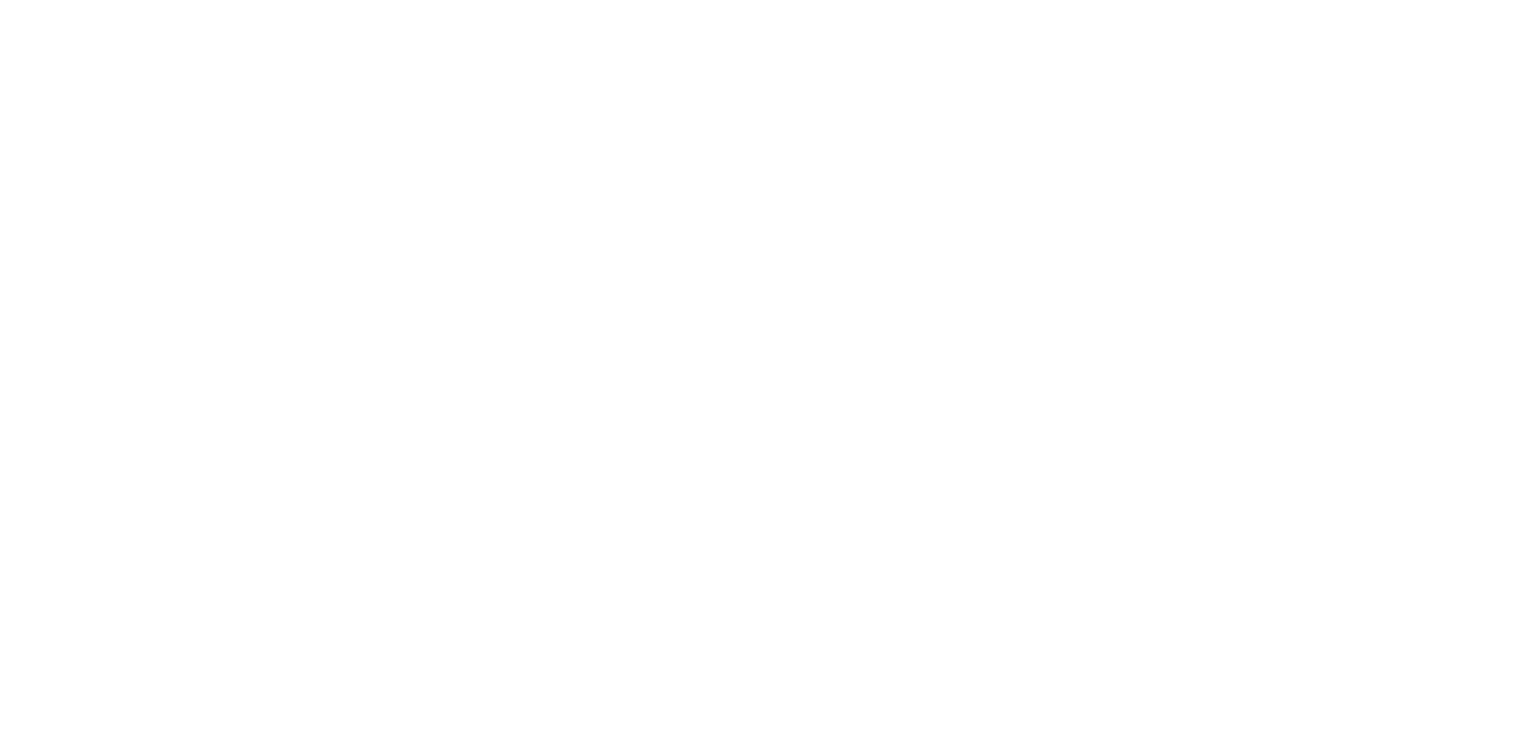
select select "Manager"
select select "69"
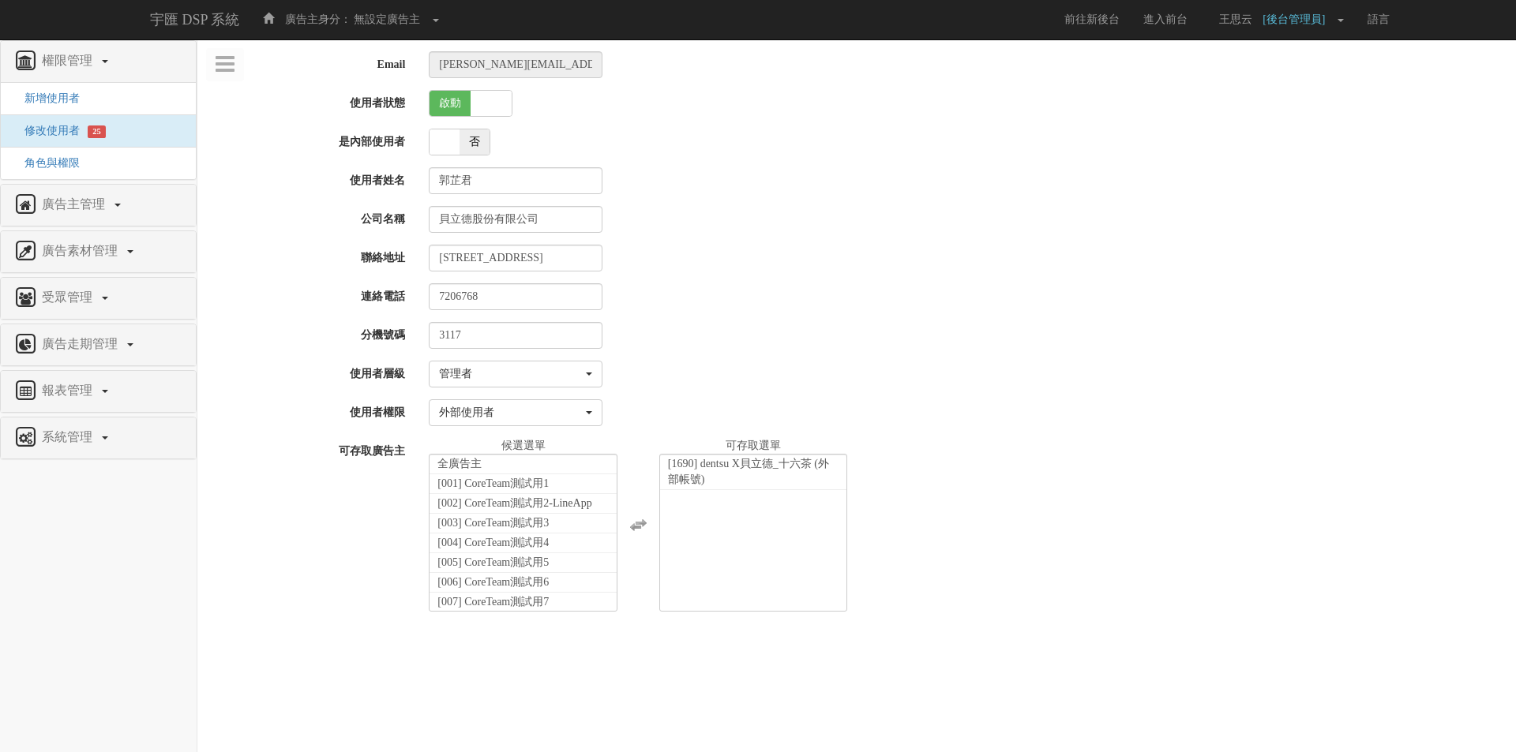
scroll to position [26459, 0]
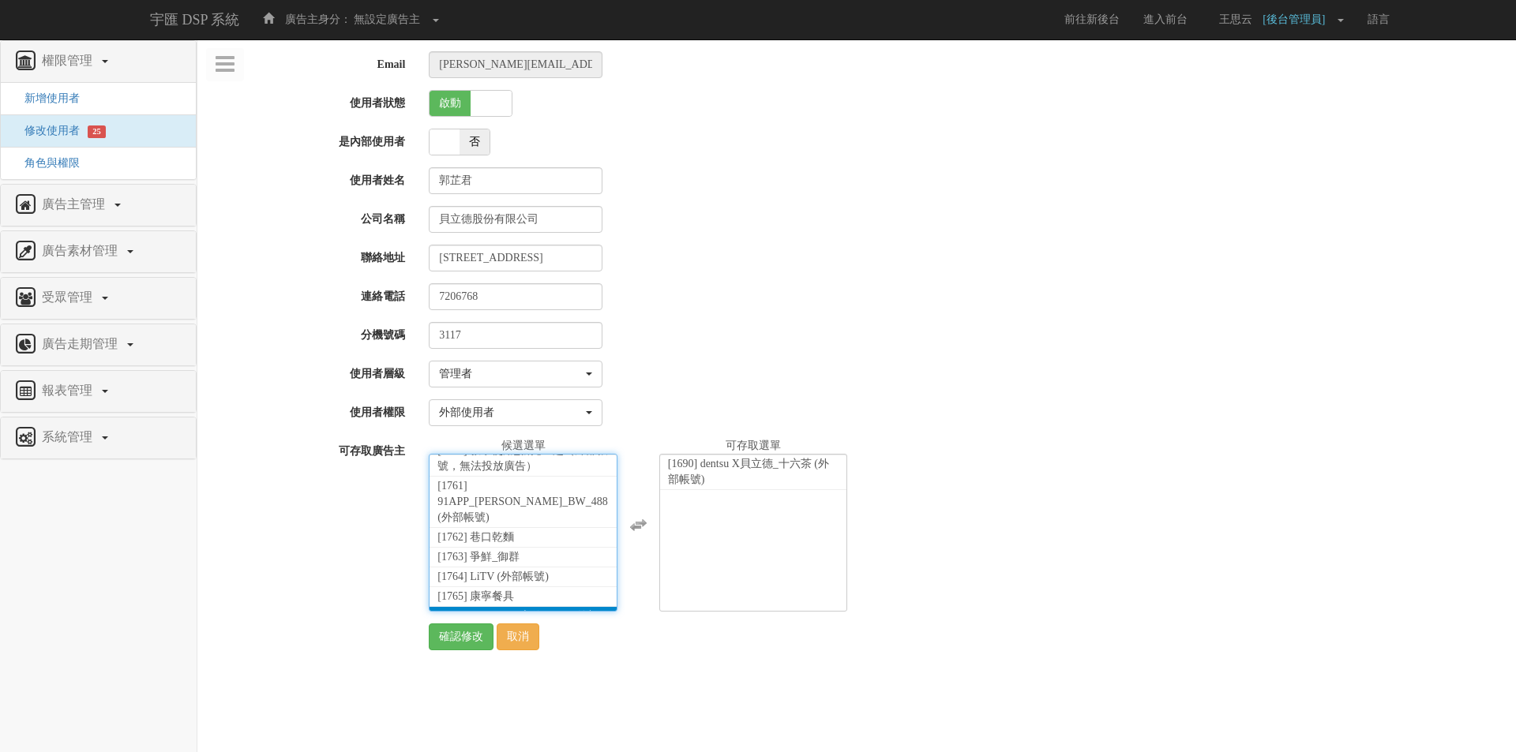
click at [532, 607] on li "[1766] dentsu X貝立德_KFC (外部帳號)" at bounding box center [522, 625] width 187 height 36
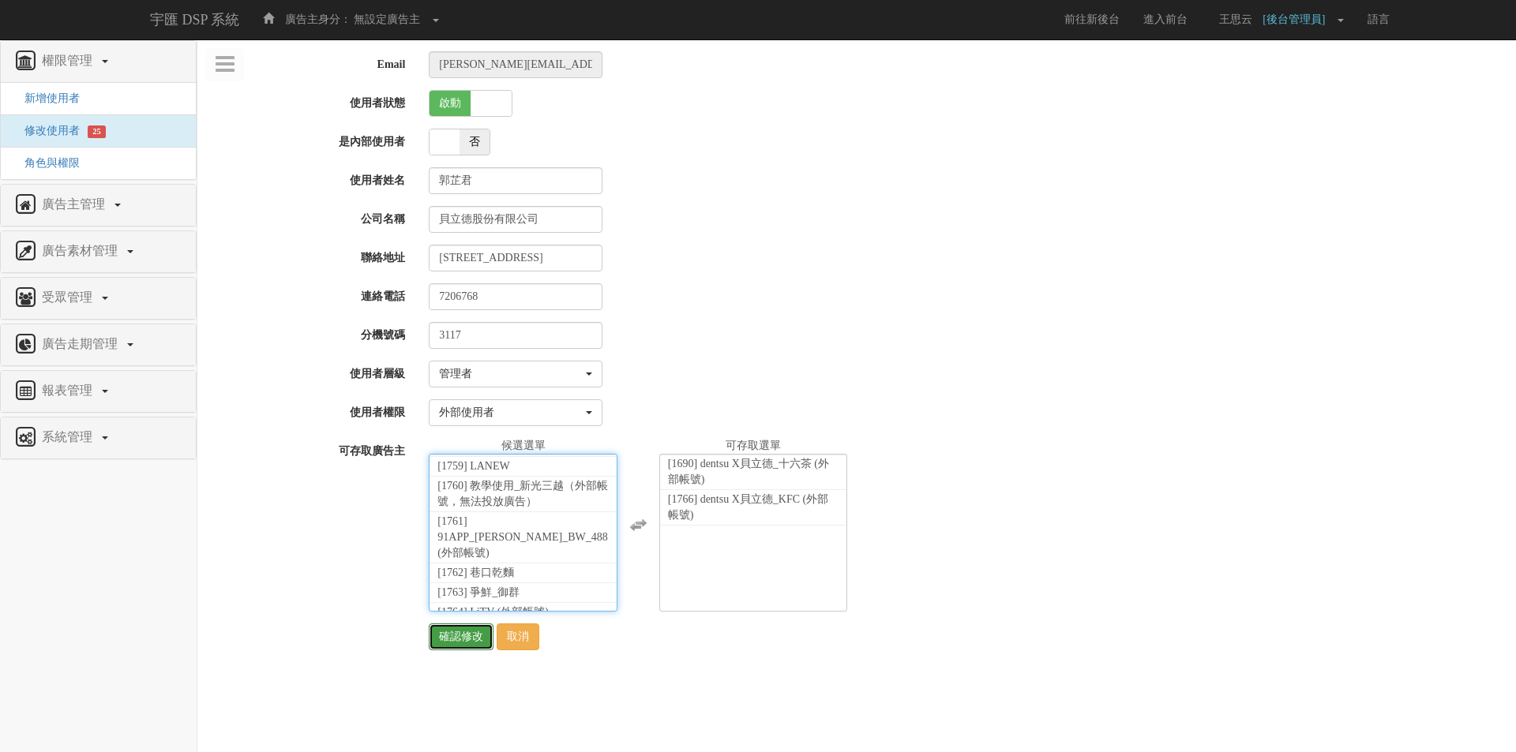
click at [462, 631] on input "確認修改" at bounding box center [461, 637] width 65 height 27
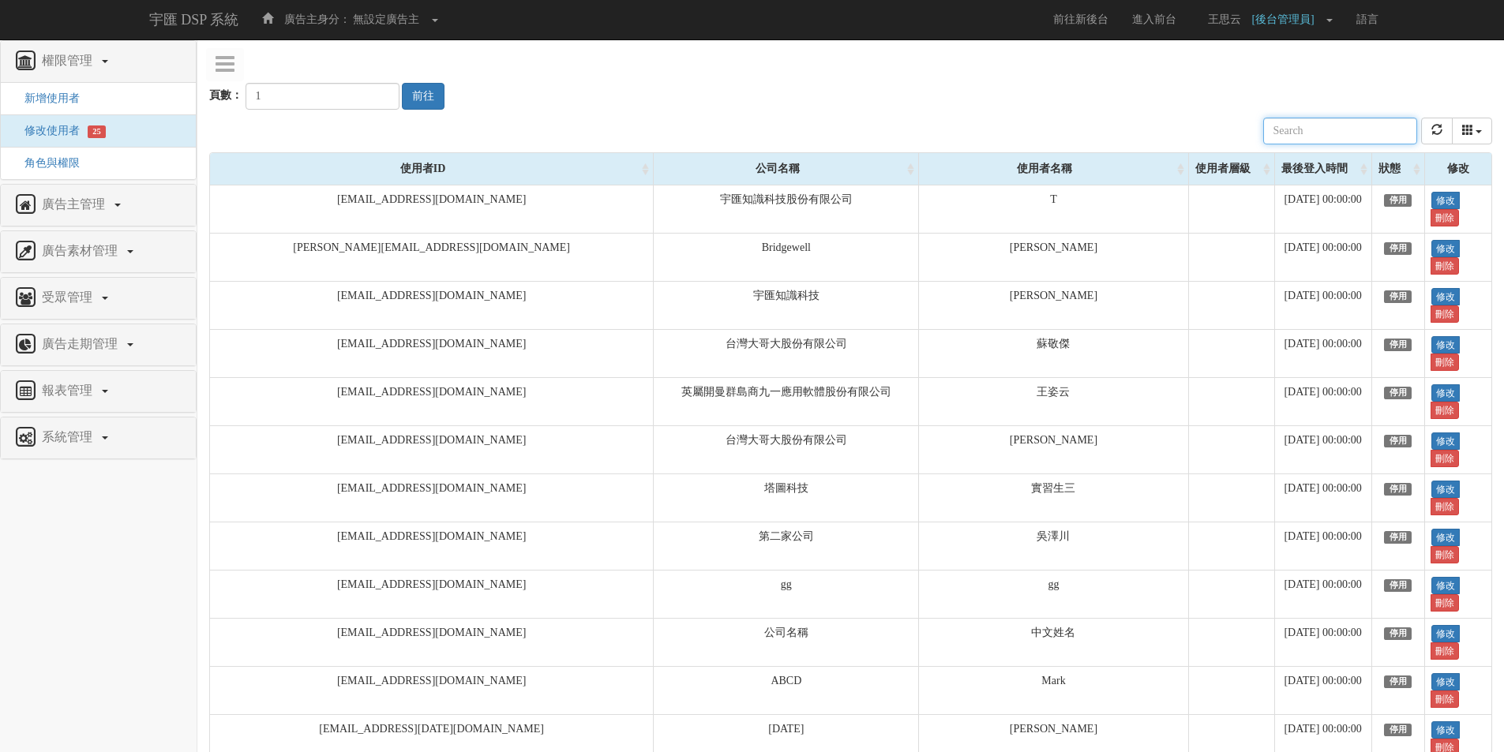
click at [1367, 137] on input "text" at bounding box center [1340, 131] width 154 height 27
paste input "[DOMAIN_NAME][EMAIL_ADDRESS][DOMAIN_NAME]"
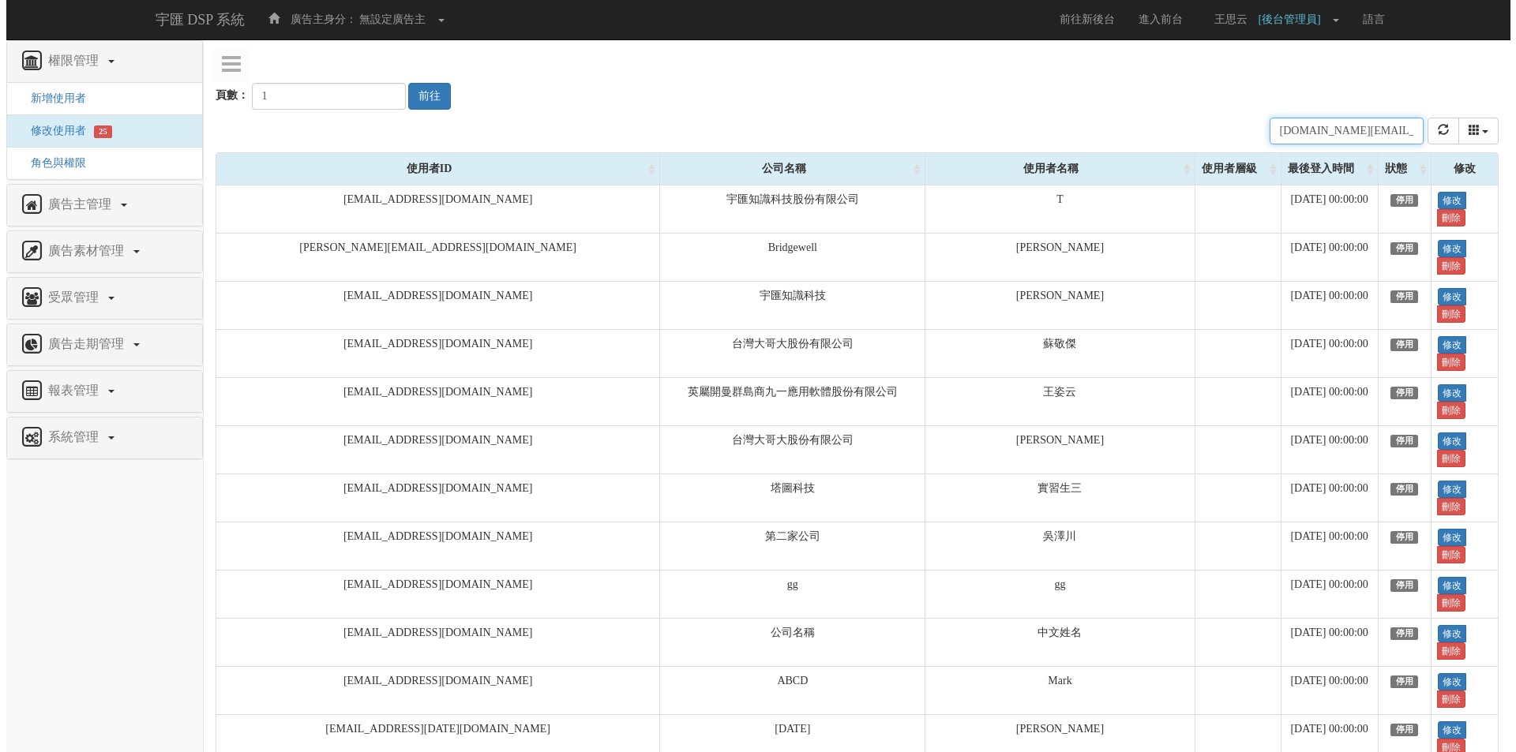
scroll to position [0, 21]
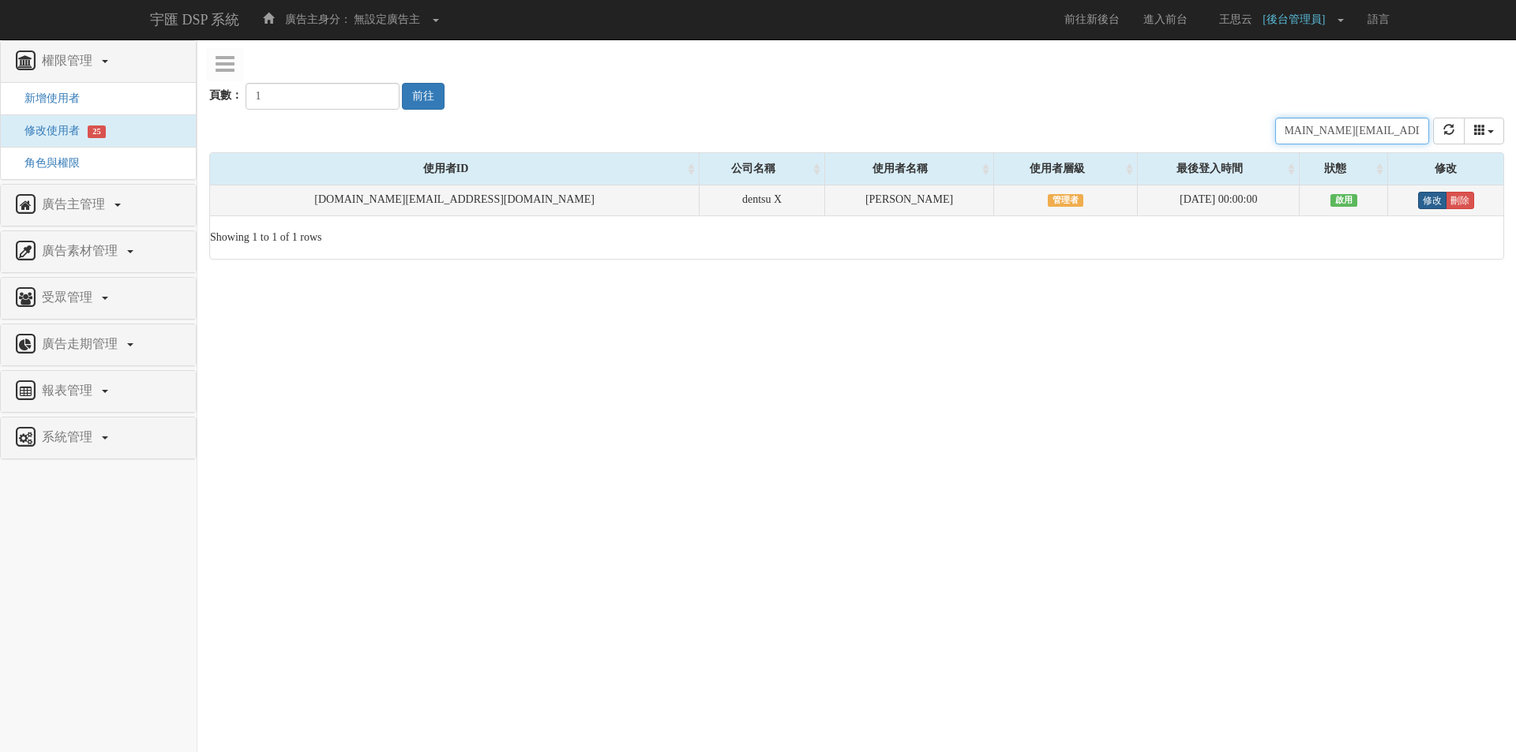
type input "[DOMAIN_NAME][EMAIL_ADDRESS][DOMAIN_NAME]"
click at [1418, 202] on link "修改" at bounding box center [1432, 200] width 28 height 17
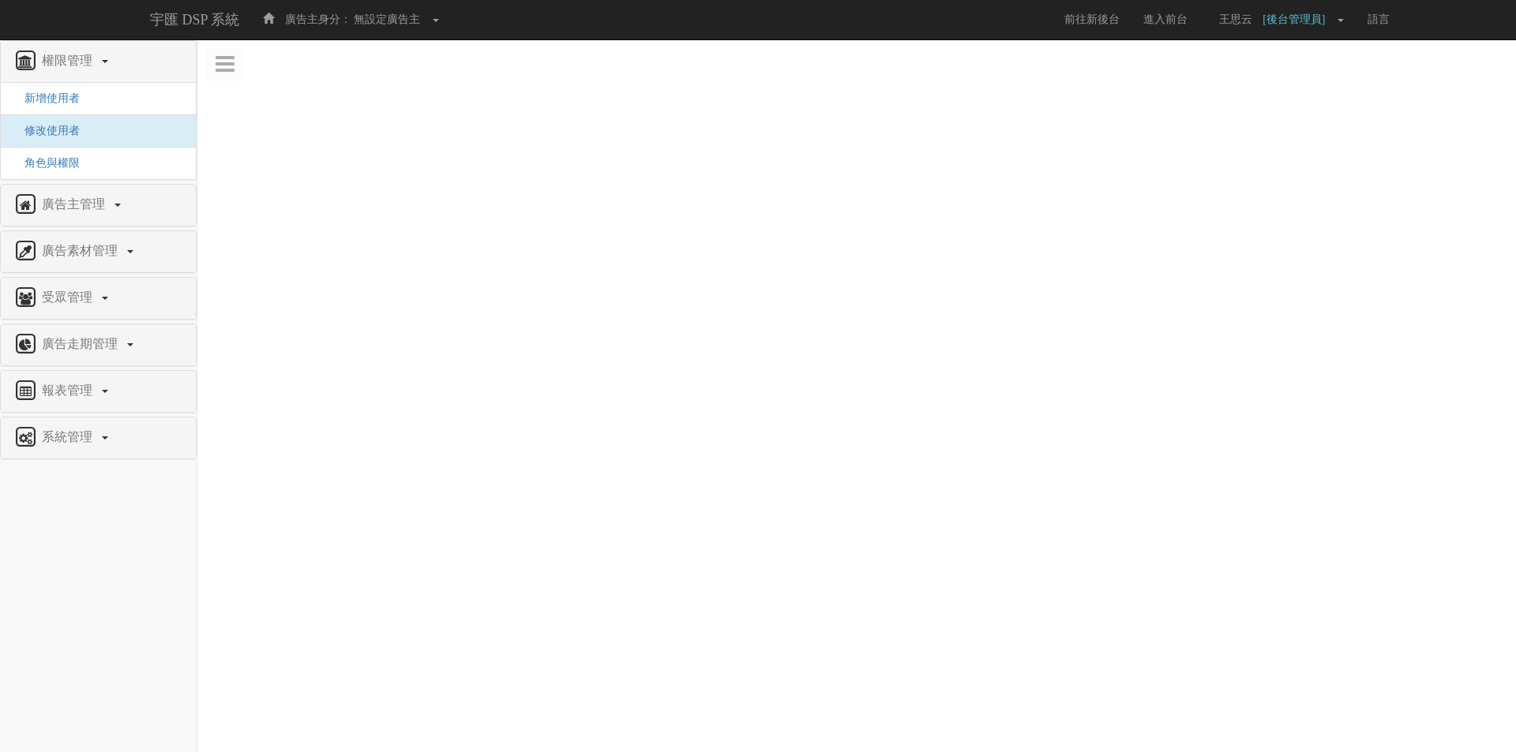
select select "Manager"
select select "69"
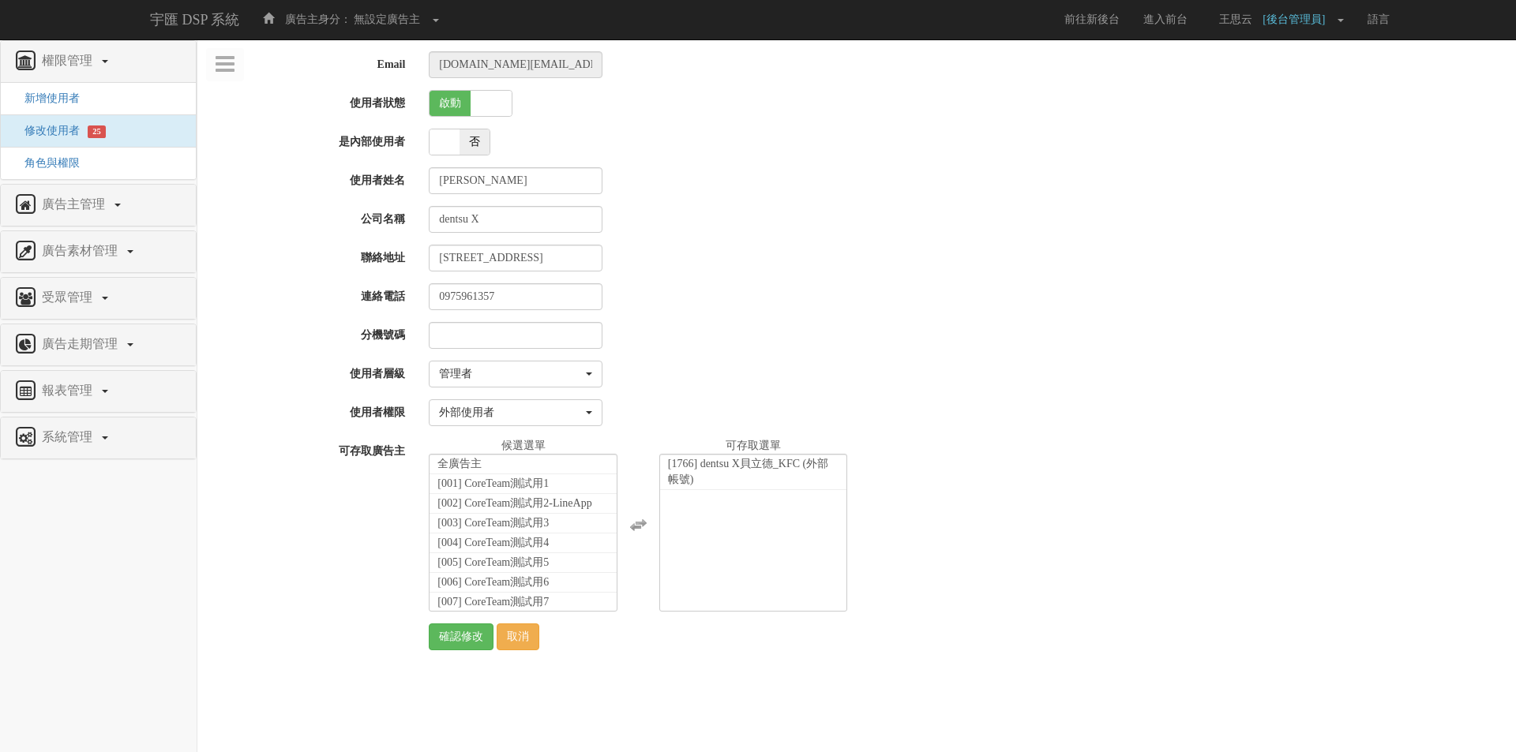
scroll to position [27659, 0]
click at [523, 639] on link "取消" at bounding box center [518, 637] width 43 height 27
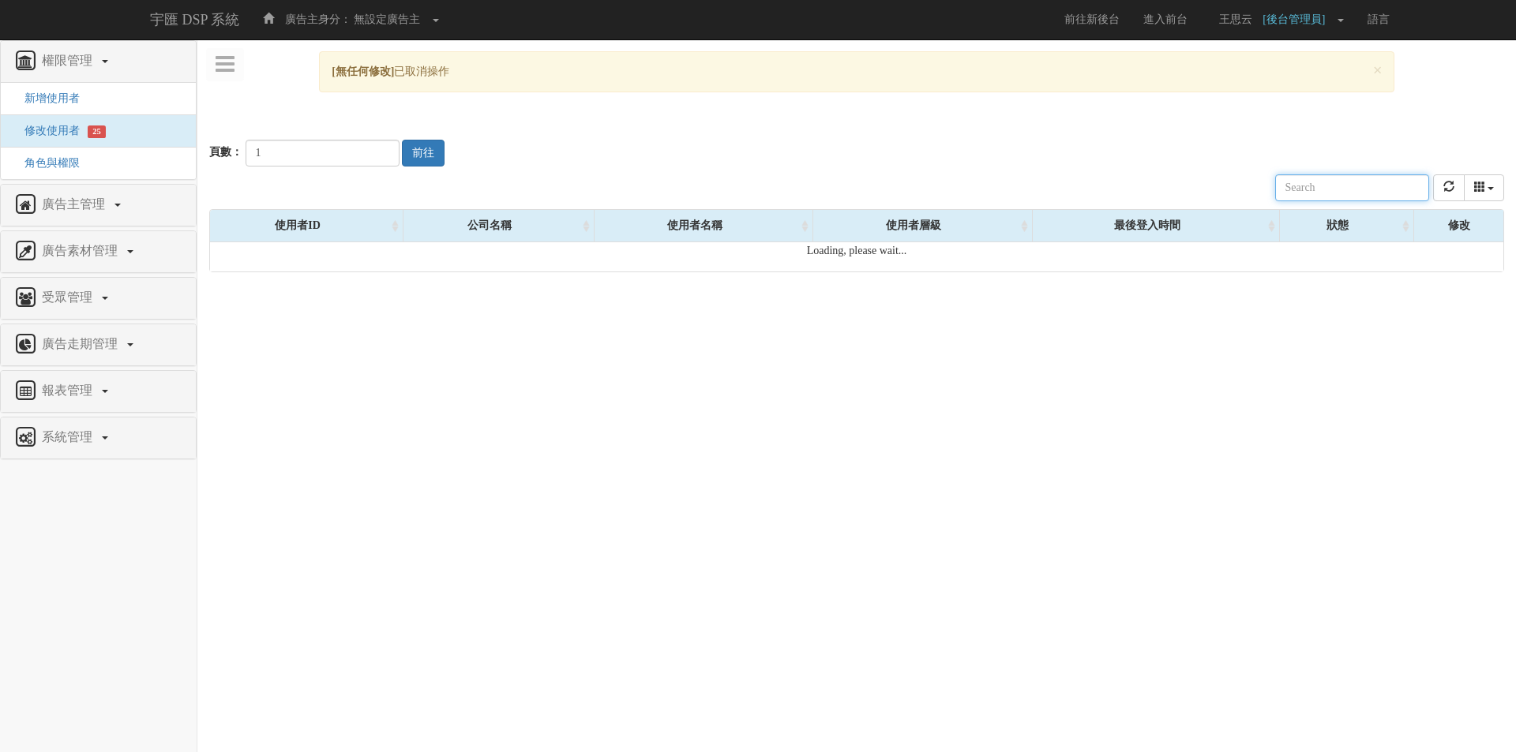
click at [1358, 187] on input "text" at bounding box center [1352, 187] width 154 height 27
paste input "[PERSON_NAME][EMAIL_ADDRESS][PERSON_NAME][DOMAIN_NAME]"
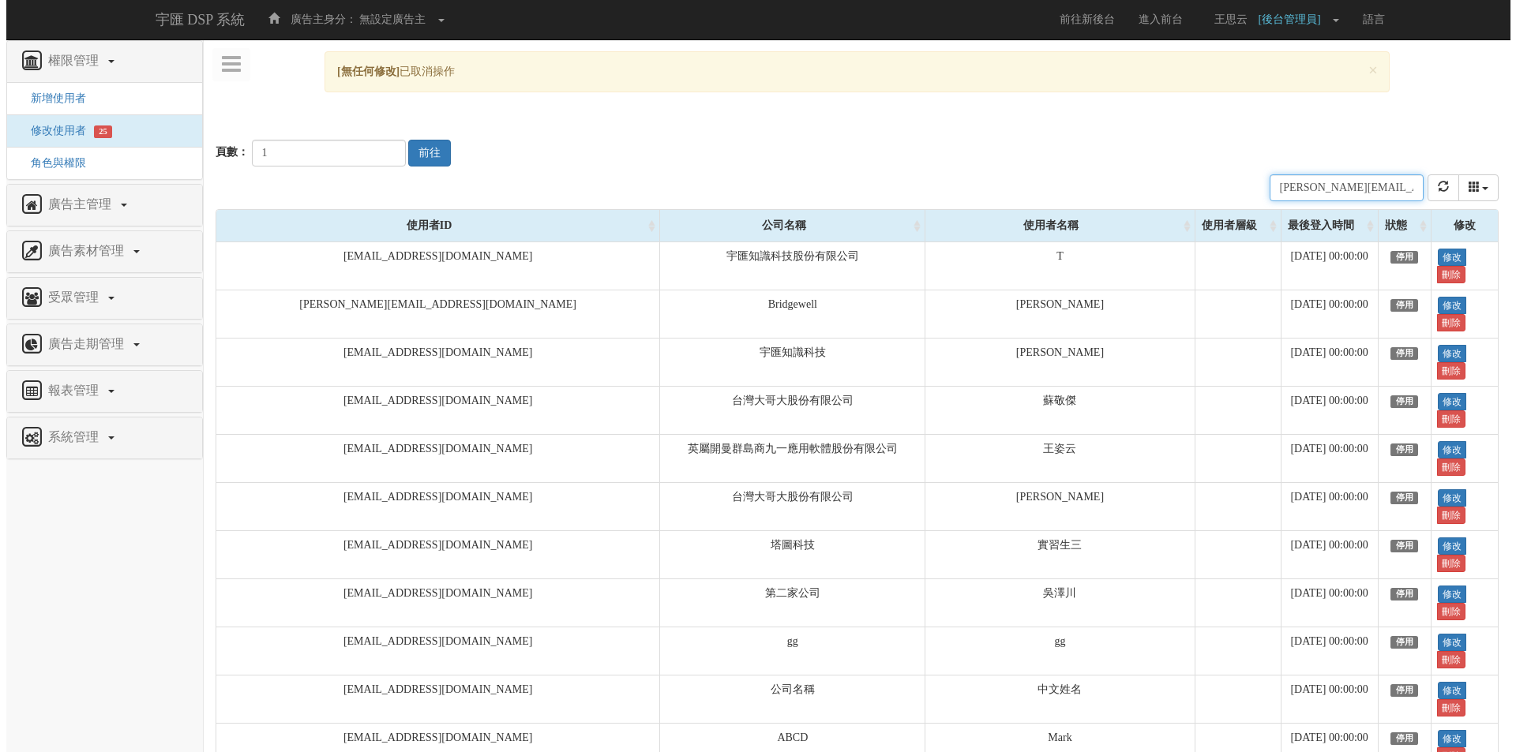
scroll to position [0, 9]
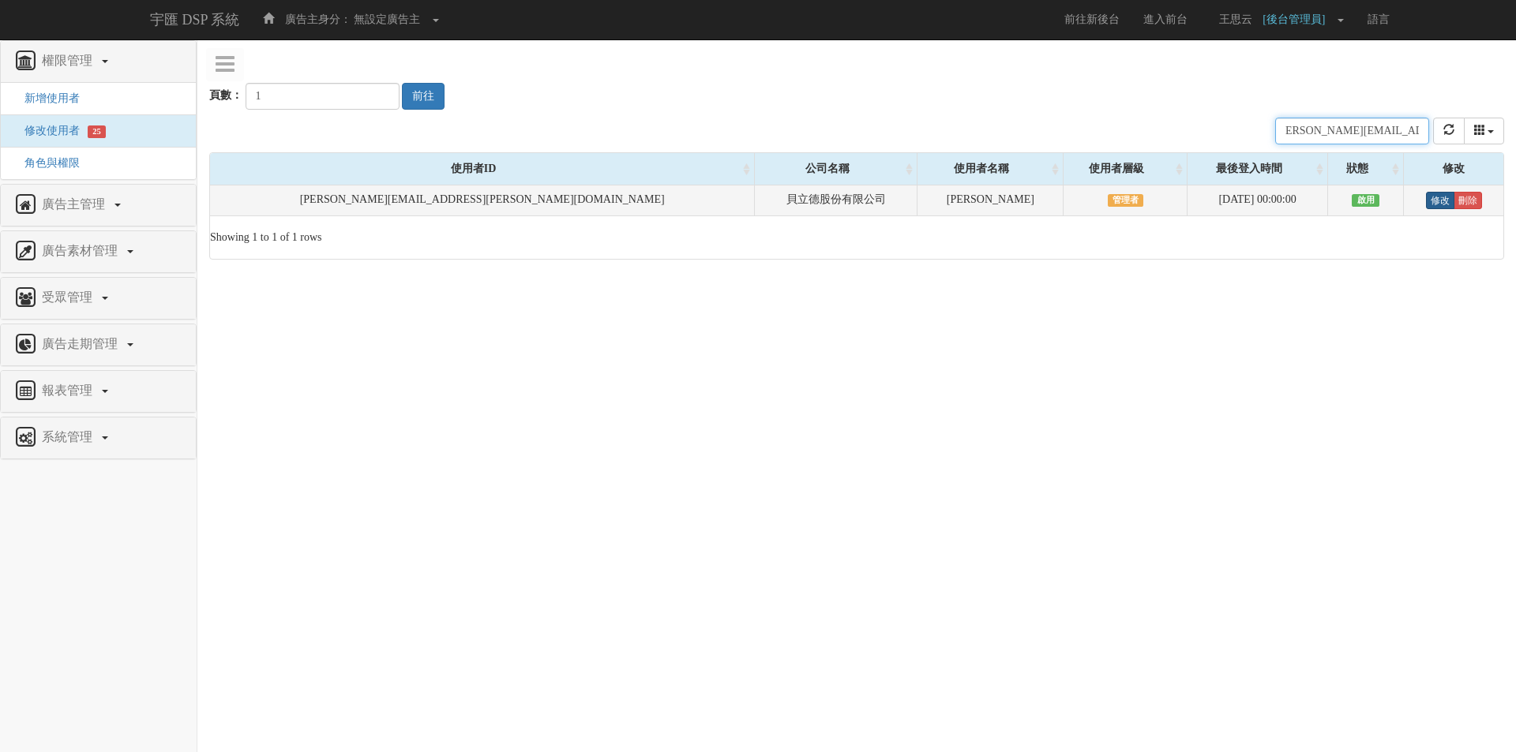
type input "[PERSON_NAME][EMAIL_ADDRESS][PERSON_NAME][DOMAIN_NAME]"
click at [1426, 198] on link "修改" at bounding box center [1440, 200] width 28 height 17
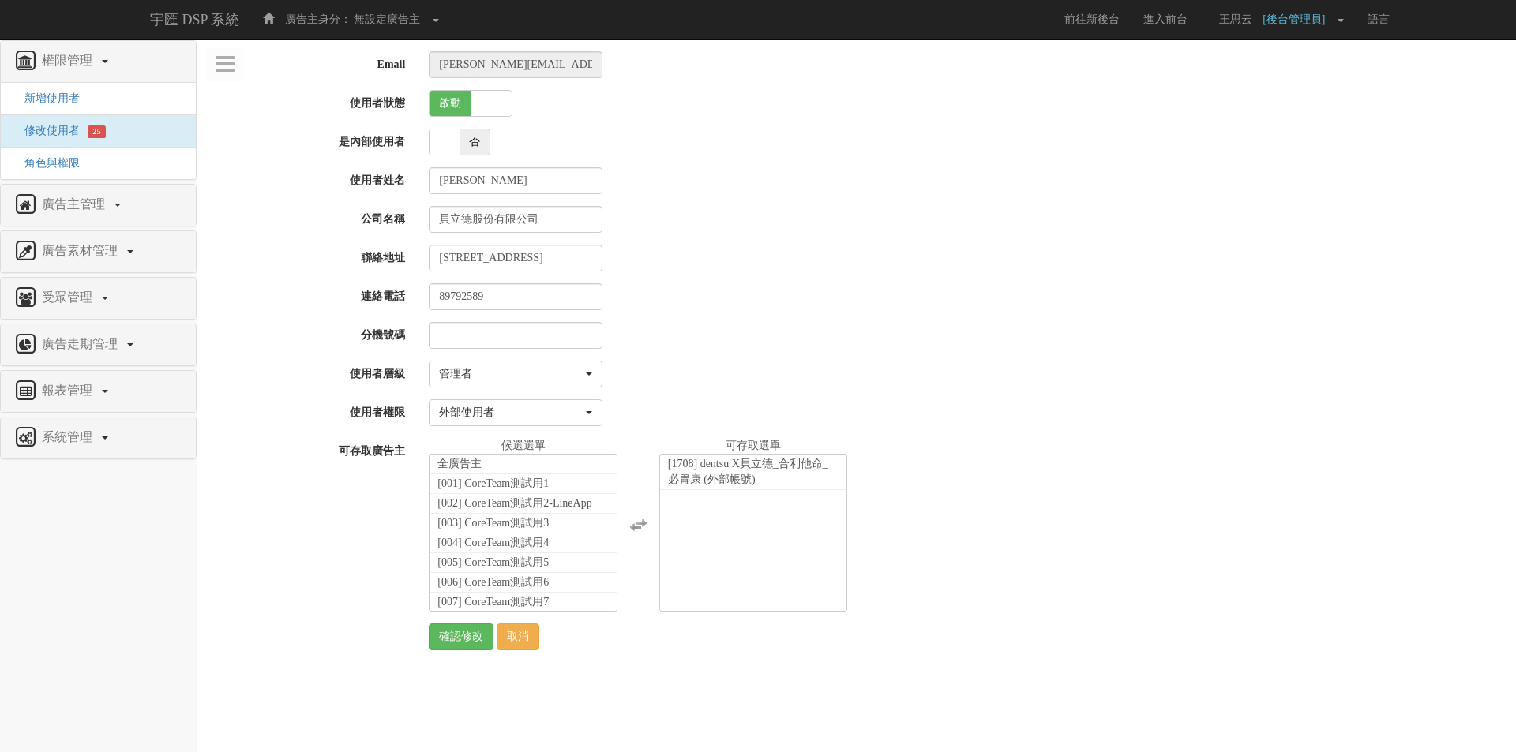
select select "Manager"
select select "69"
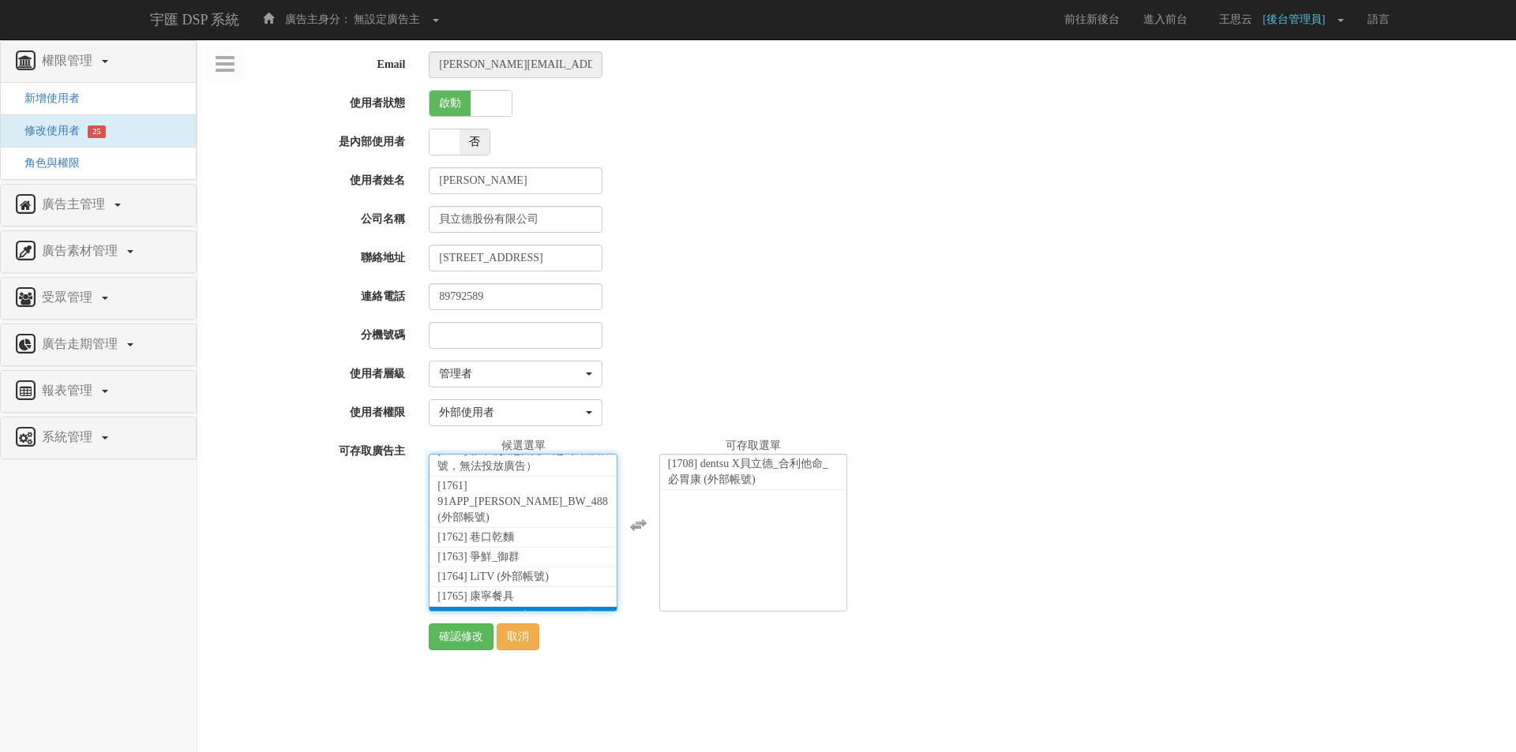
click at [498, 610] on span "[1766] dentsu X貝立德_KFC (外部帳號)" at bounding box center [517, 624] width 160 height 28
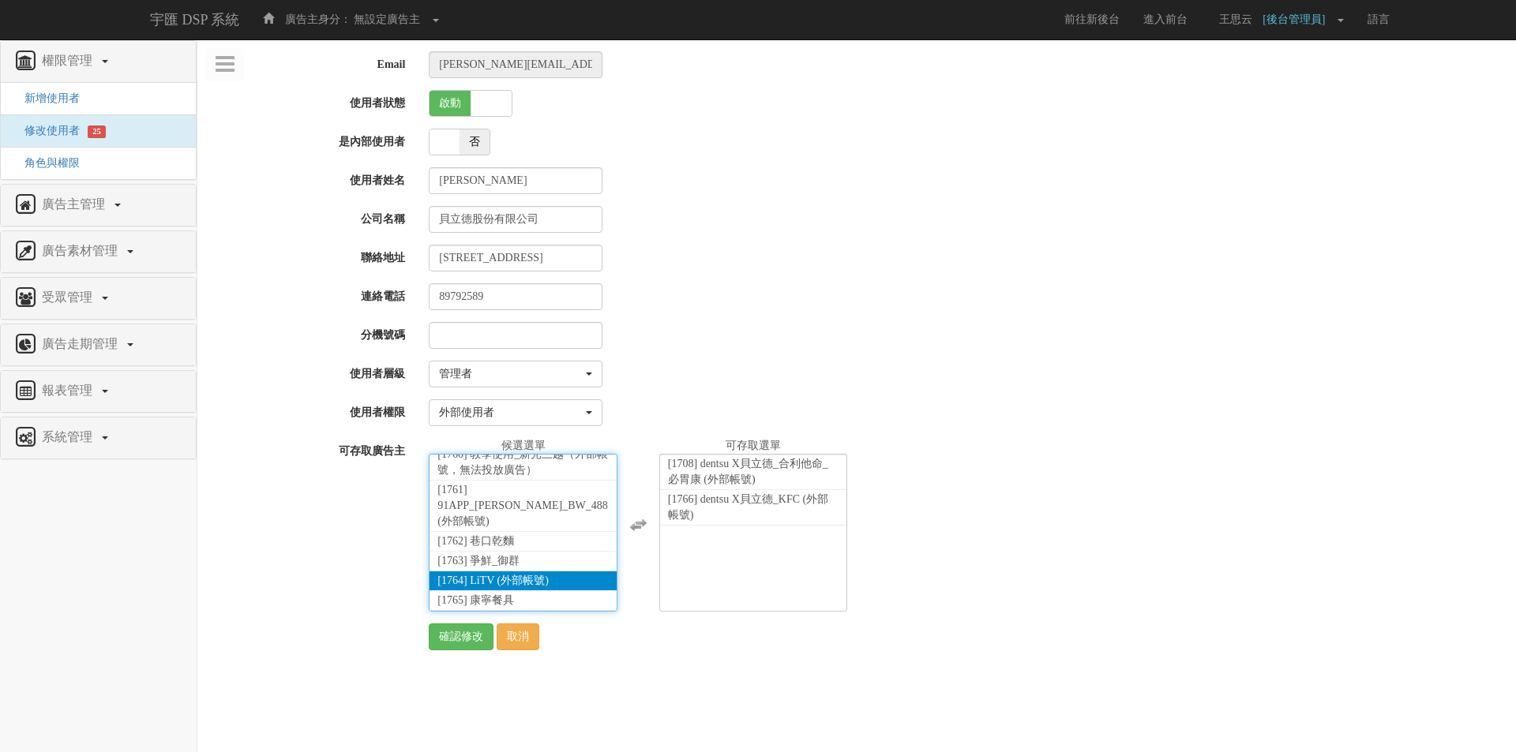
scroll to position [35925, 0]
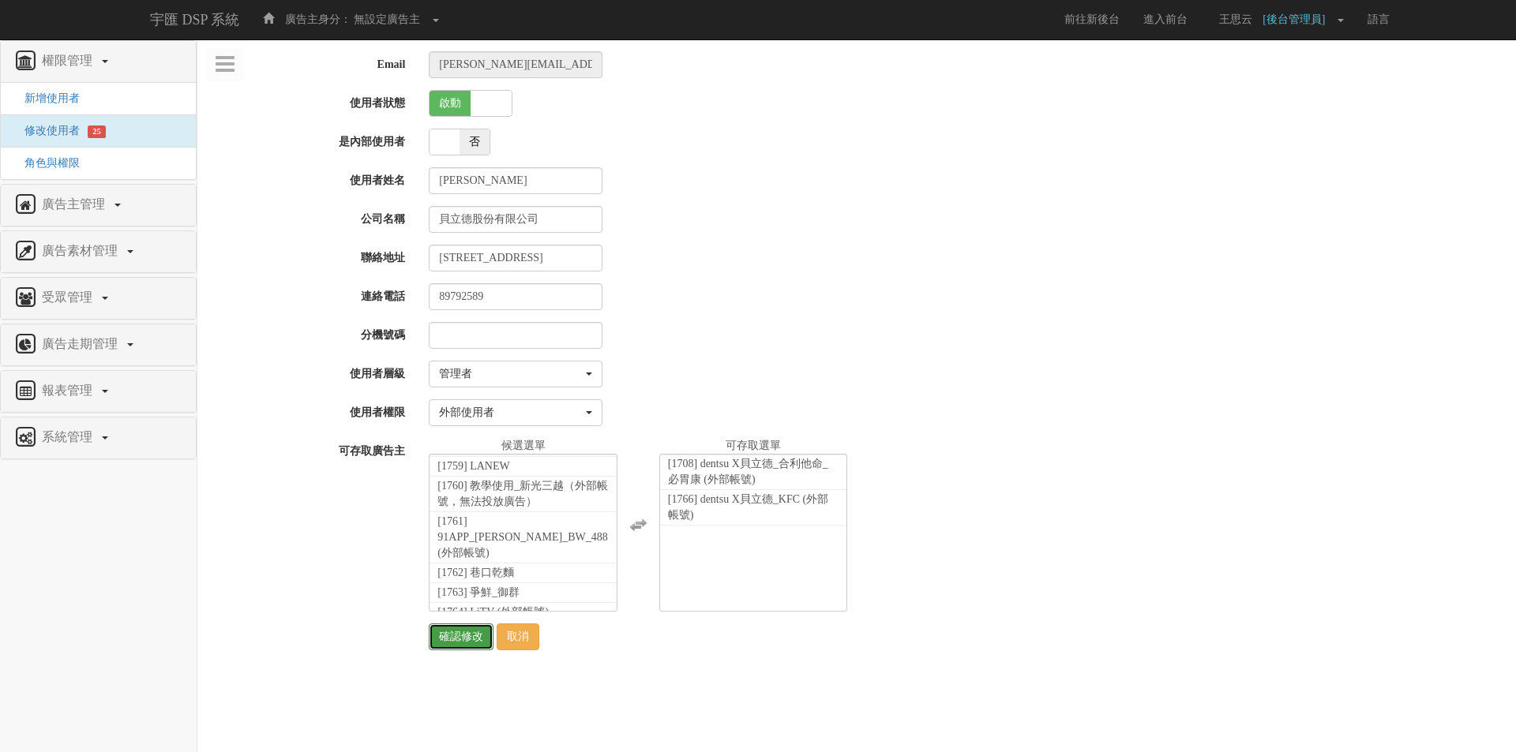
click at [445, 638] on input "確認修改" at bounding box center [461, 637] width 65 height 27
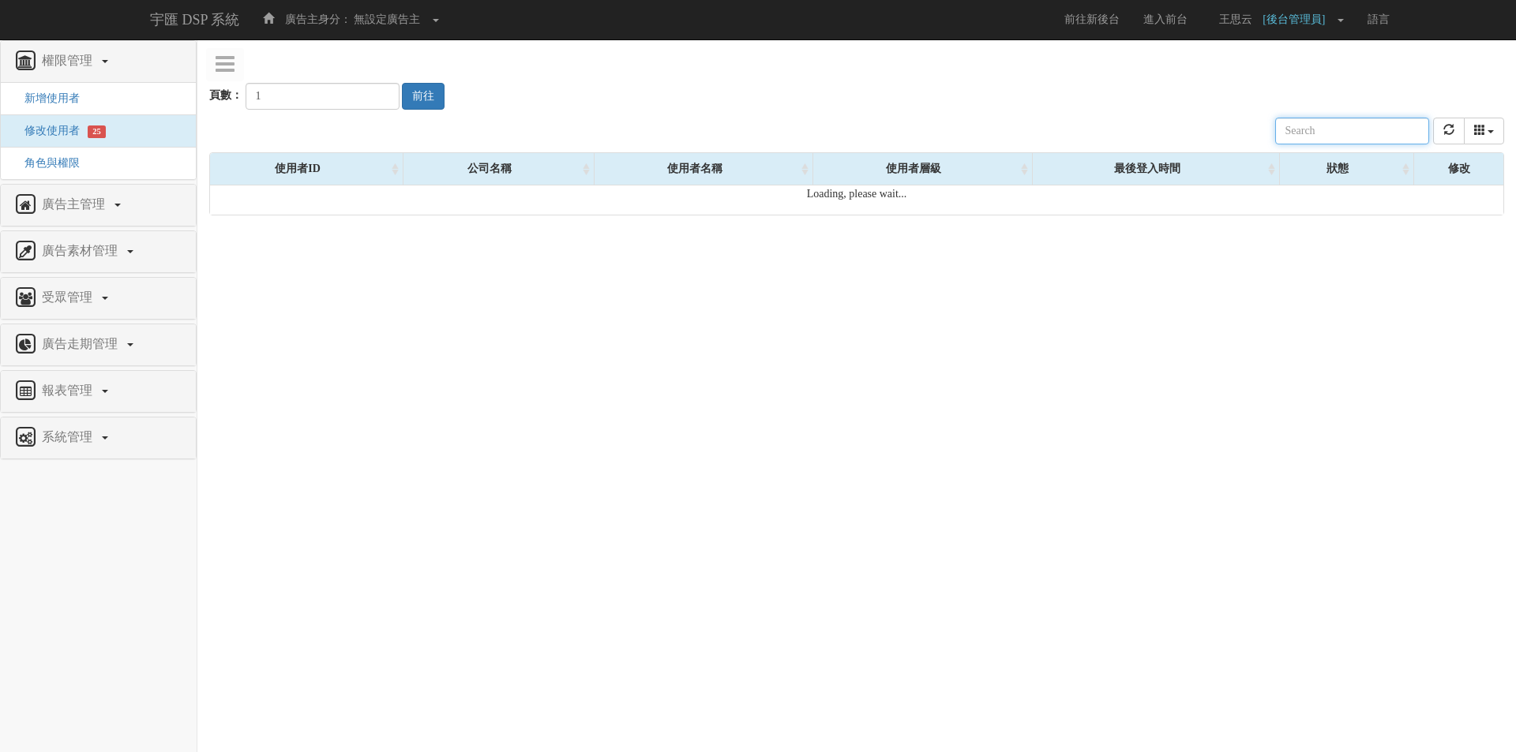
click at [1299, 129] on input "text" at bounding box center [1352, 131] width 154 height 27
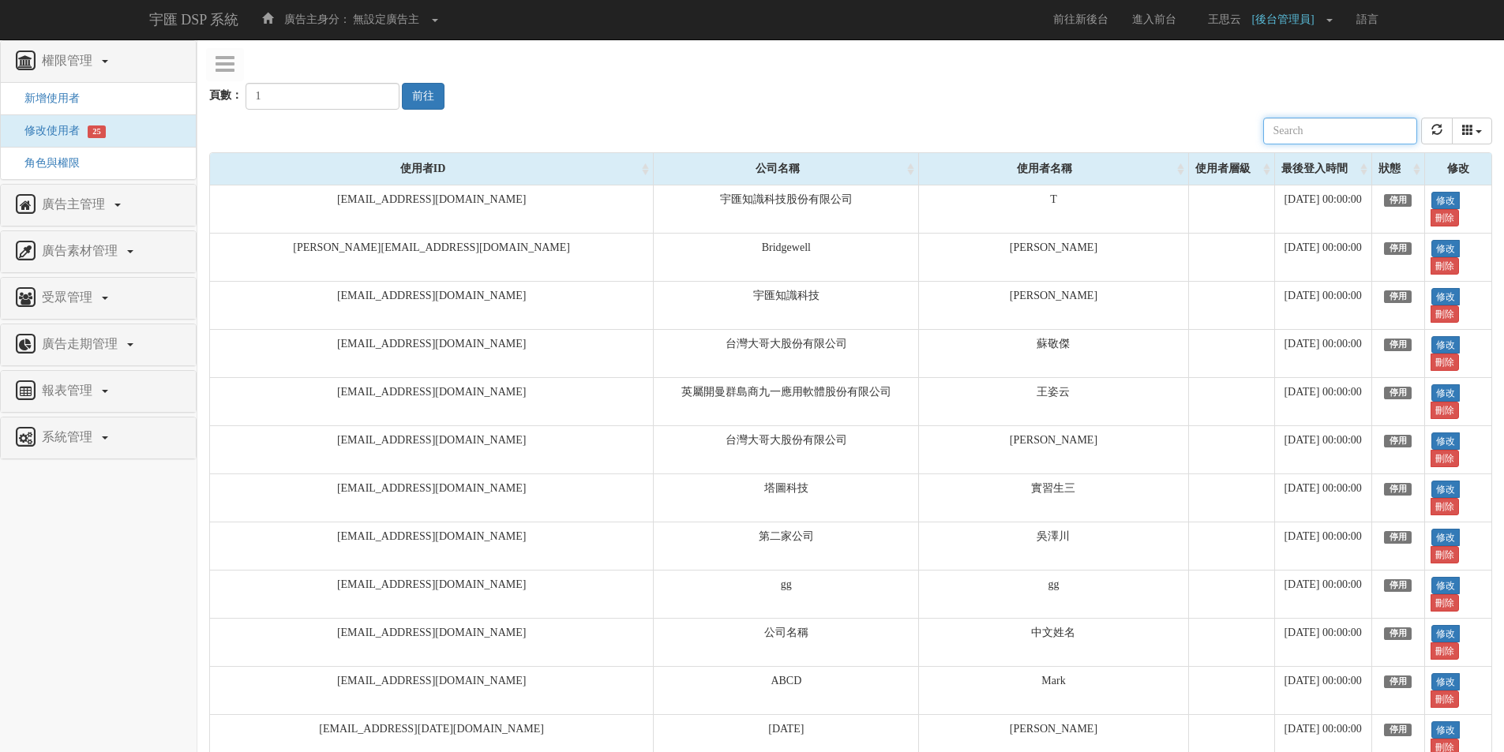
paste input "[EMAIL_ADDRESS][PERSON_NAME][DOMAIN_NAME]"
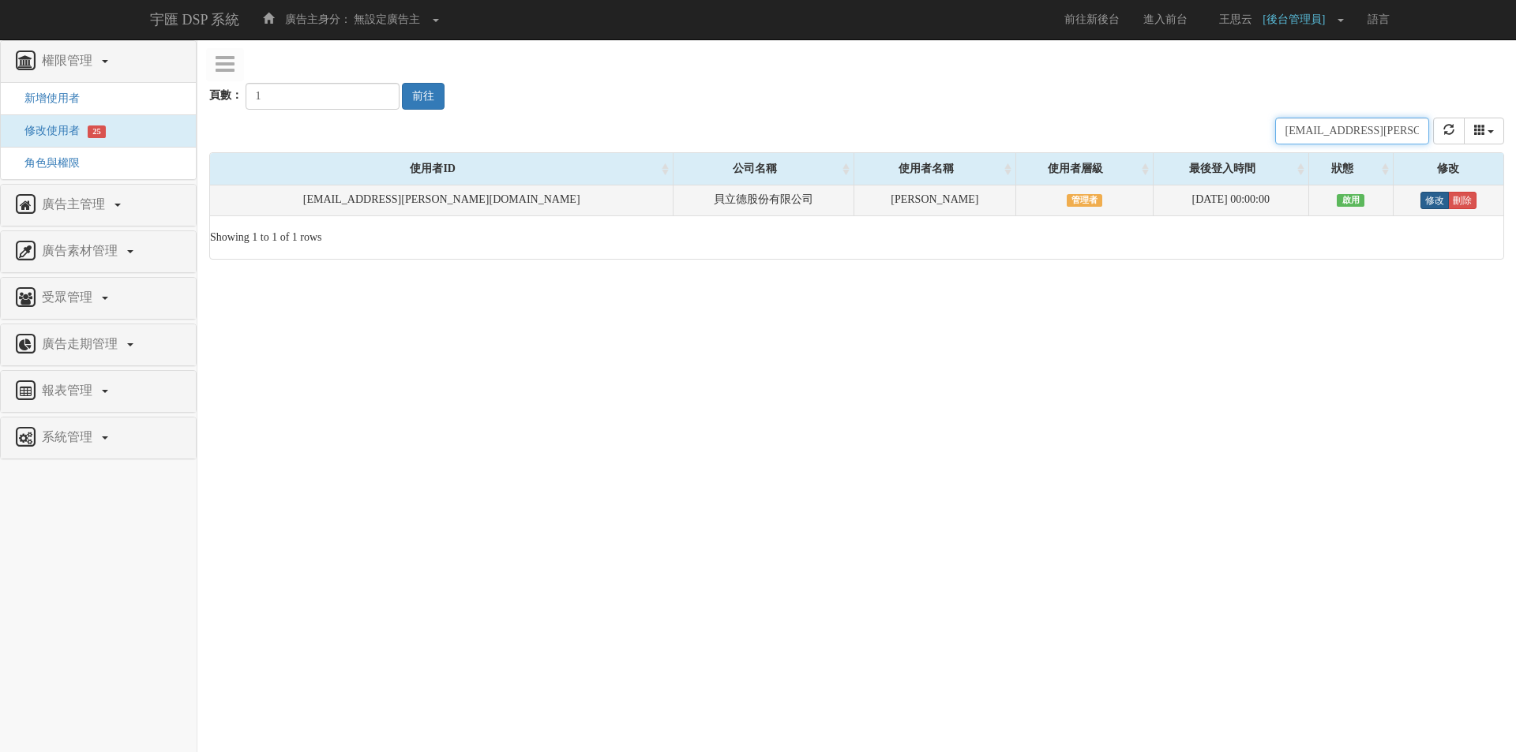
type input "[EMAIL_ADDRESS][PERSON_NAME][DOMAIN_NAME]"
click at [1420, 202] on link "修改" at bounding box center [1434, 200] width 28 height 17
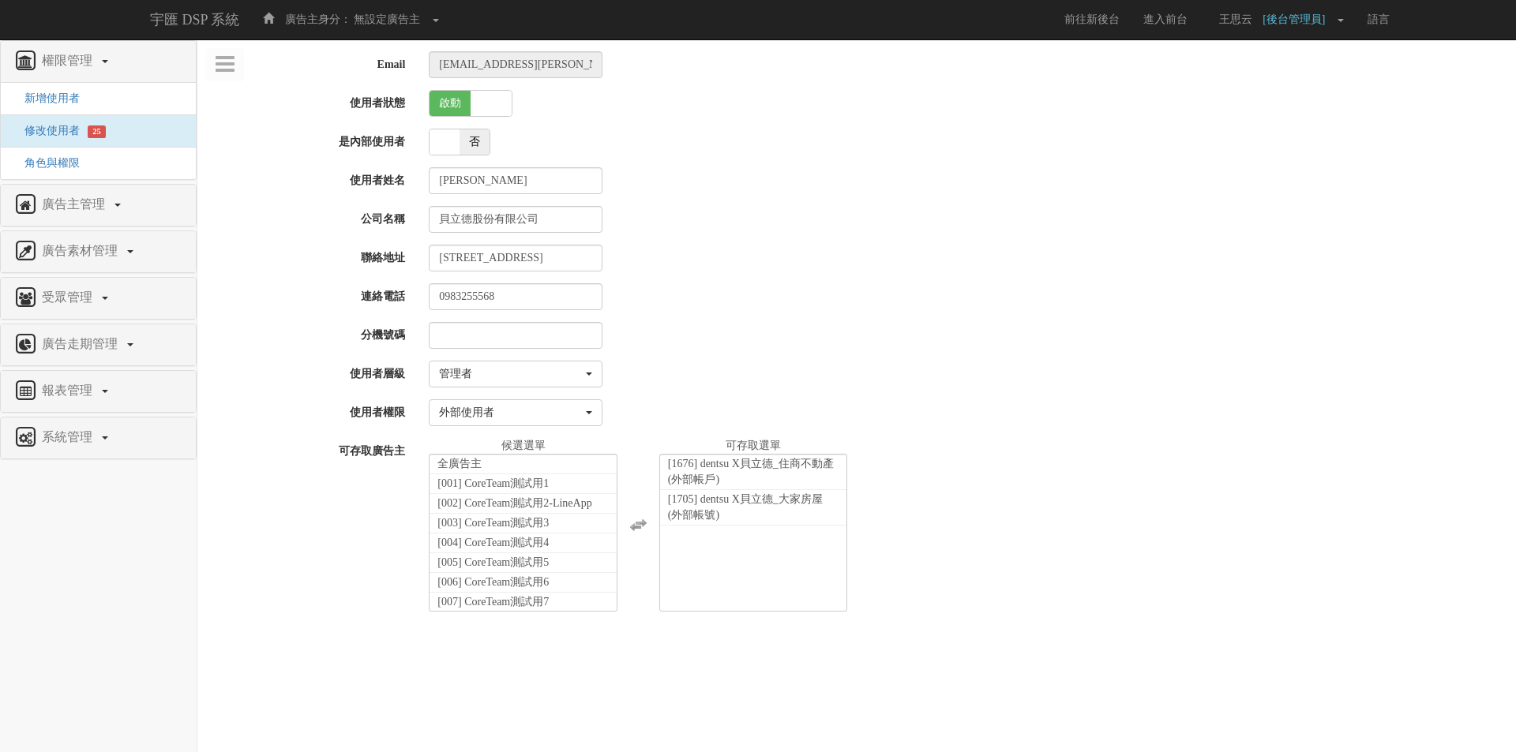
select select "Manager"
select select "69"
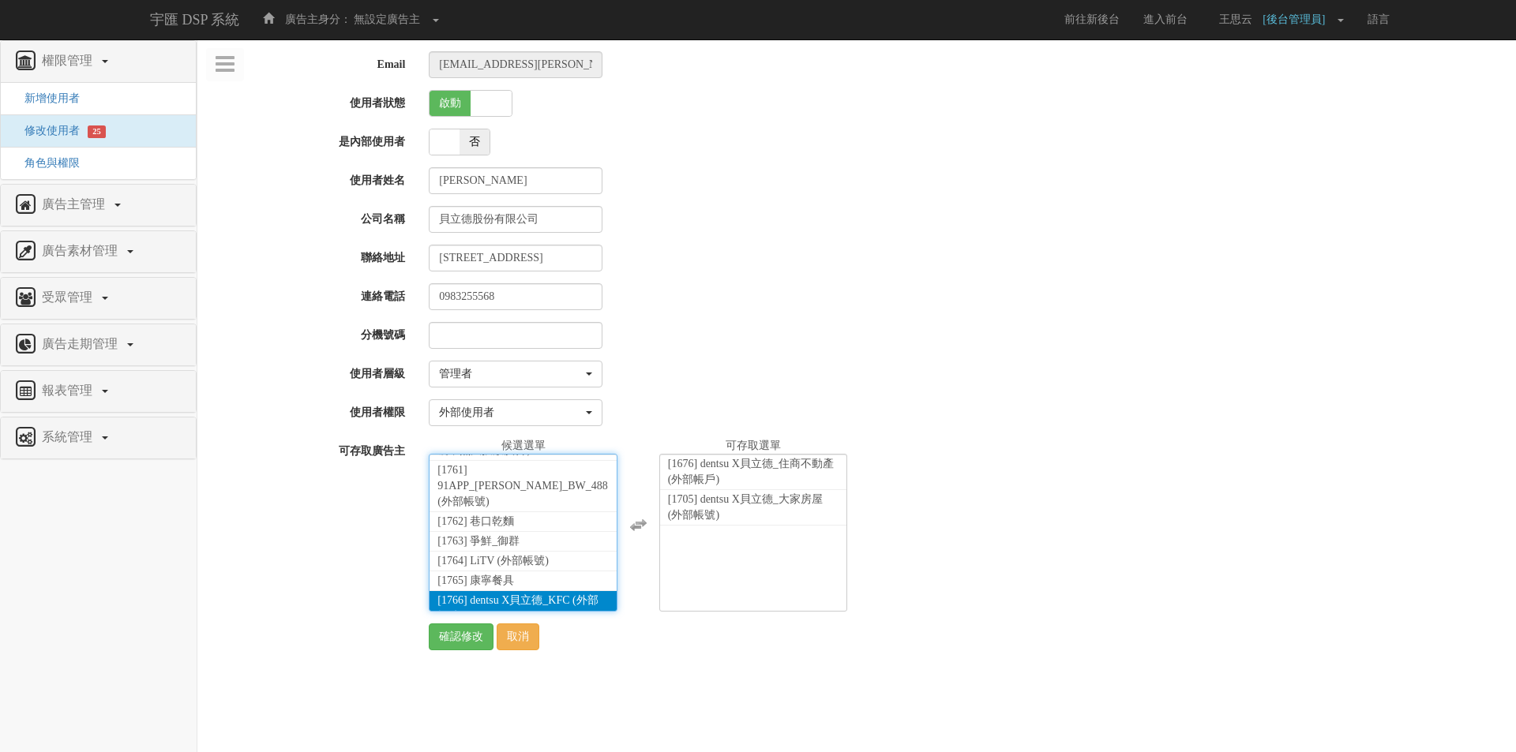
click at [504, 594] on li "[1766] dentsu X貝立德_KFC (外部帳號)" at bounding box center [522, 609] width 187 height 36
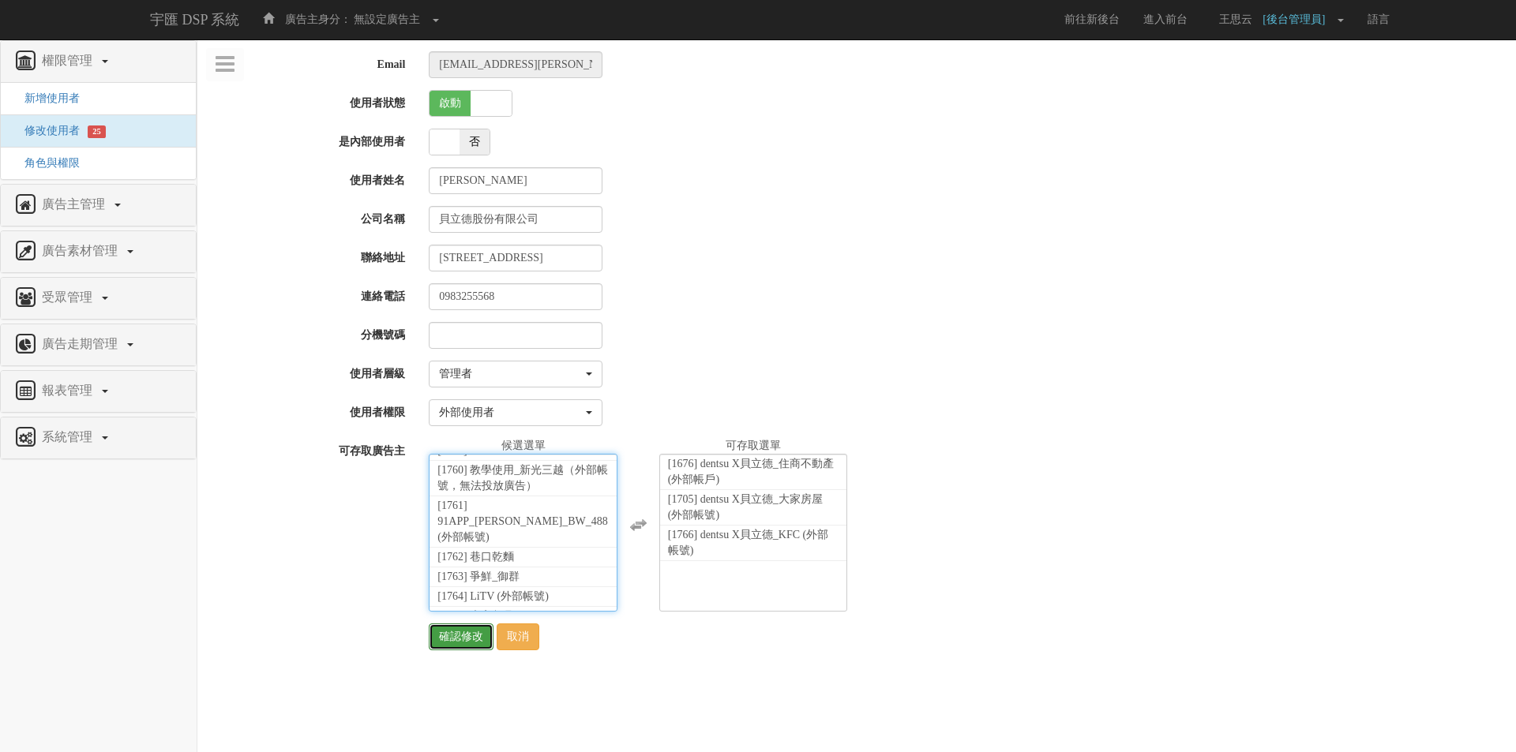
click at [445, 643] on input "確認修改" at bounding box center [461, 637] width 65 height 27
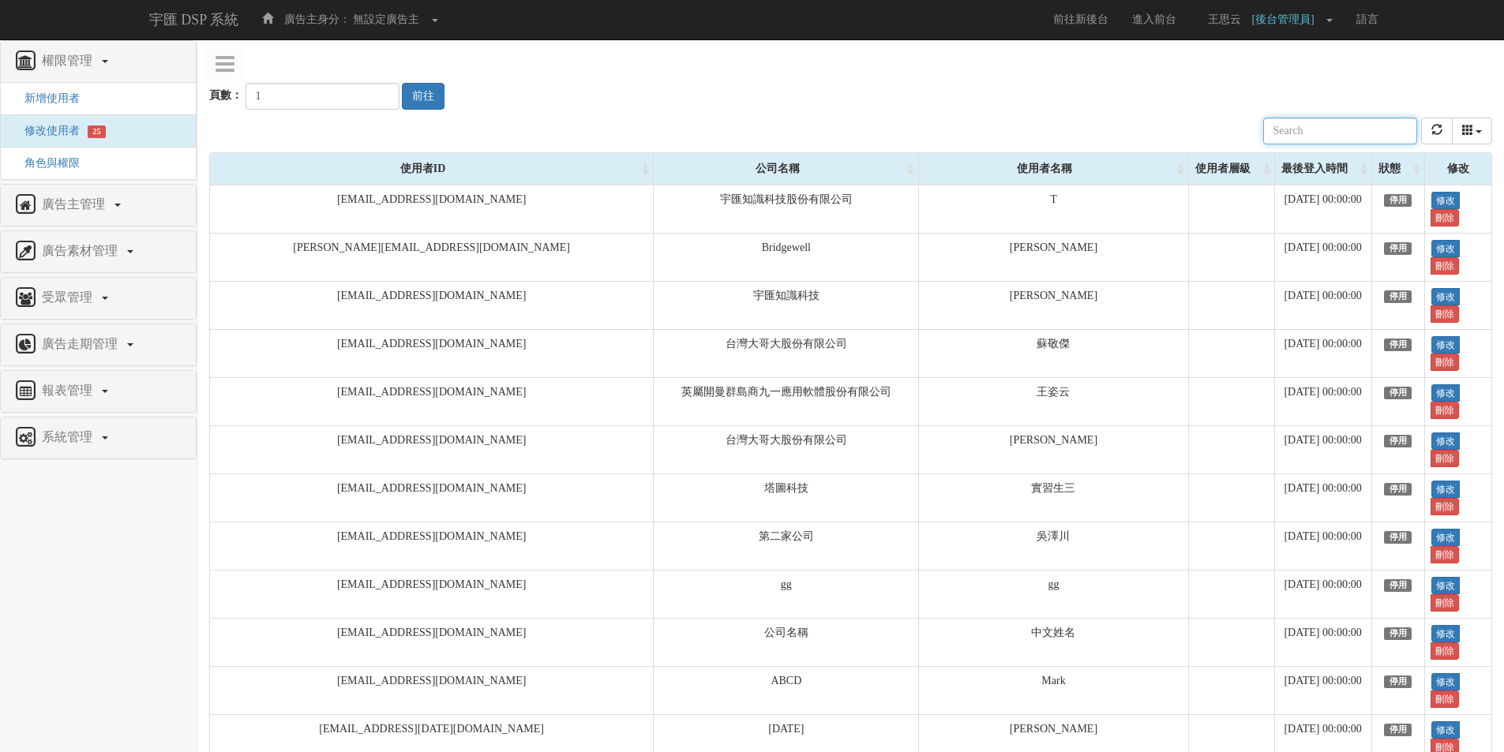
click at [1335, 138] on input "text" at bounding box center [1340, 131] width 154 height 27
paste input "[PERSON_NAME][EMAIL_ADDRESS][DOMAIN_NAME]"
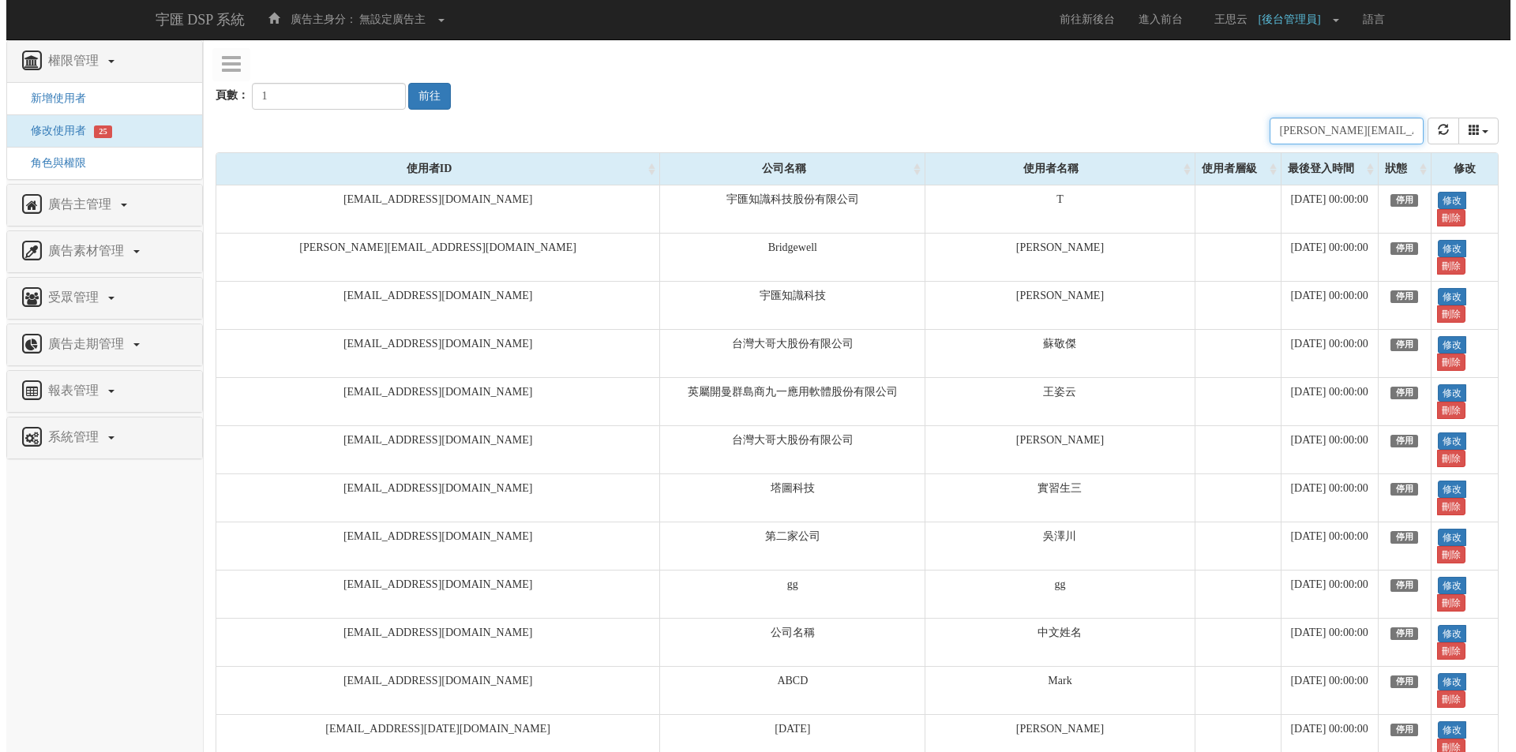
scroll to position [0, 13]
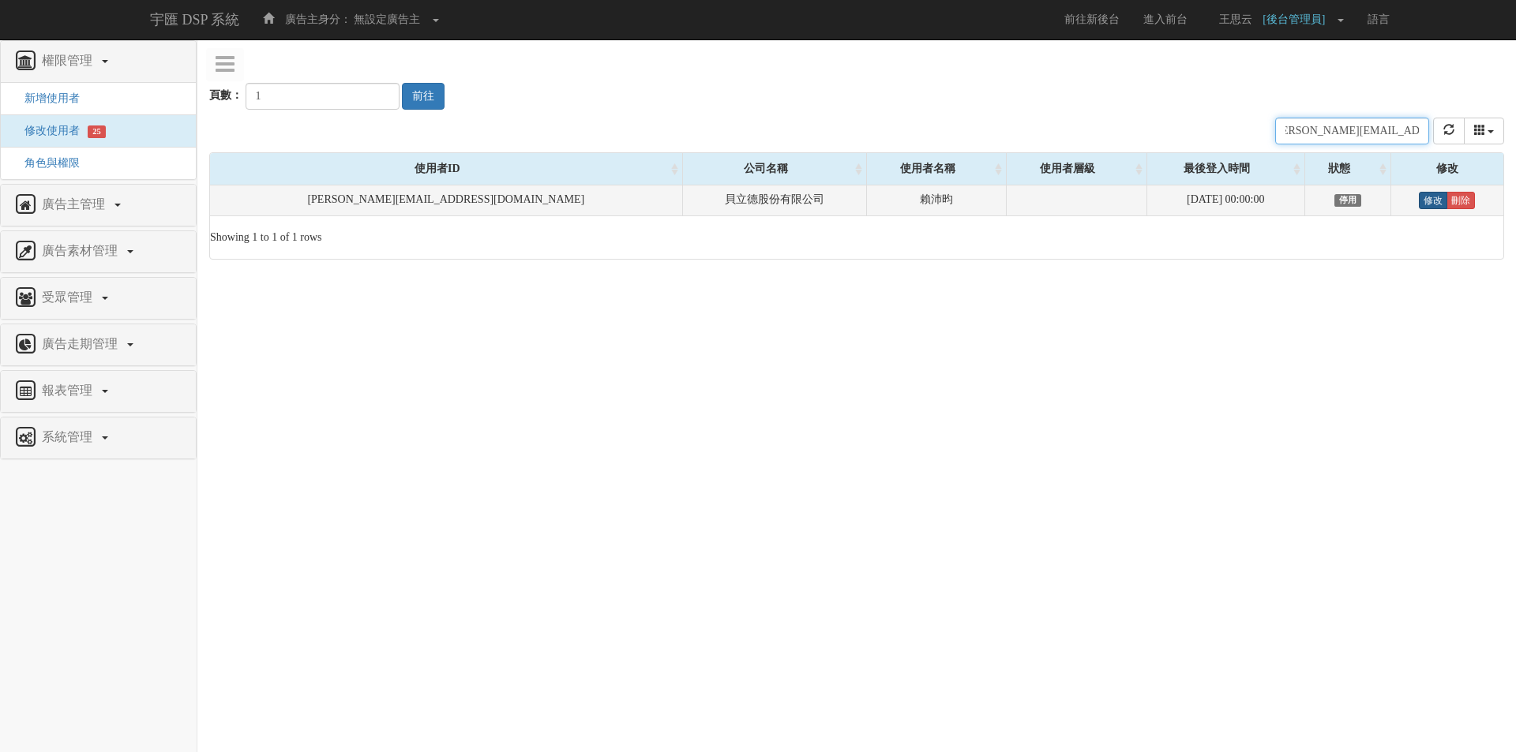
type input "[PERSON_NAME][EMAIL_ADDRESS][DOMAIN_NAME]"
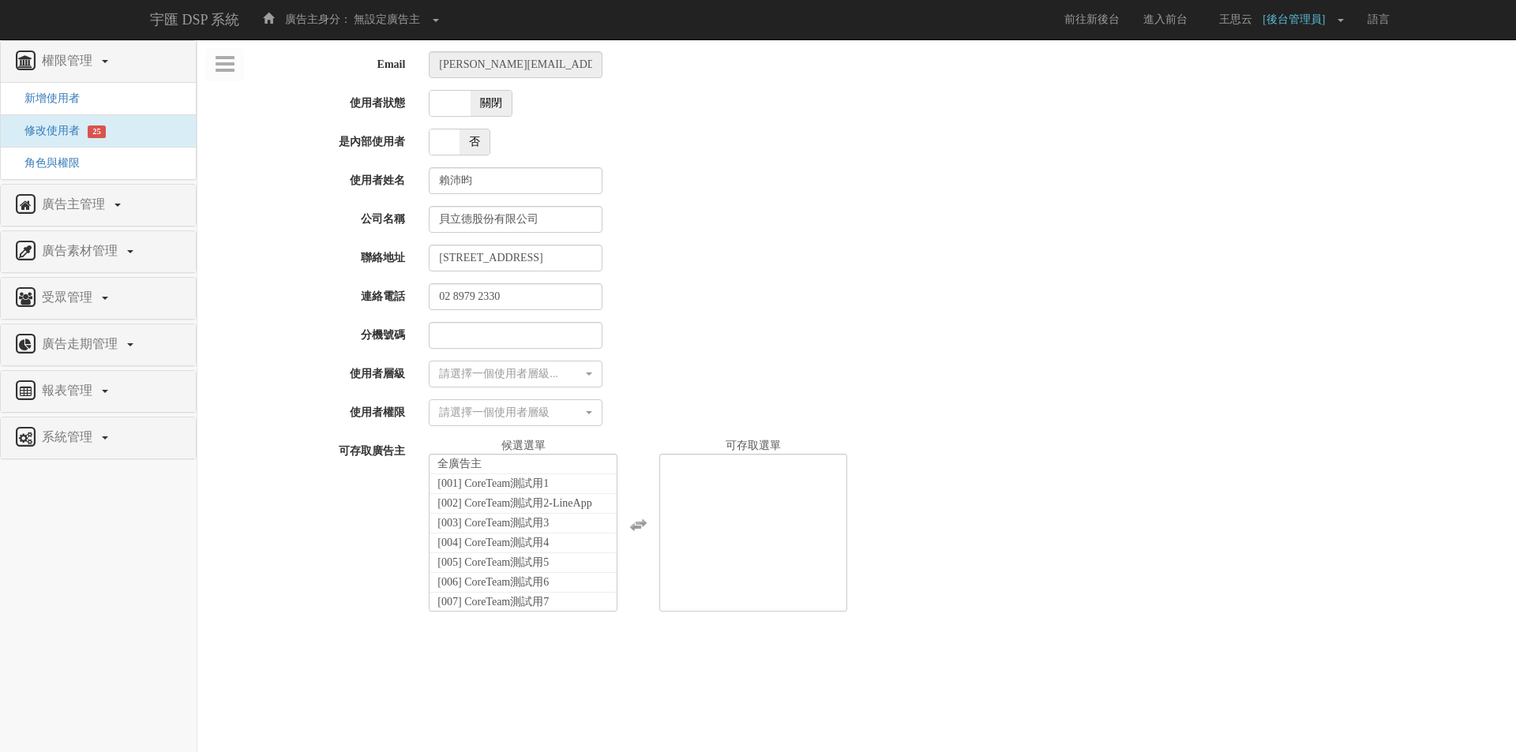
select select
click at [498, 93] on span "關閉" at bounding box center [490, 103] width 41 height 25
checkbox input "true"
click at [500, 375] on div "請選擇一個使用者層級..." at bounding box center [511, 374] width 144 height 16
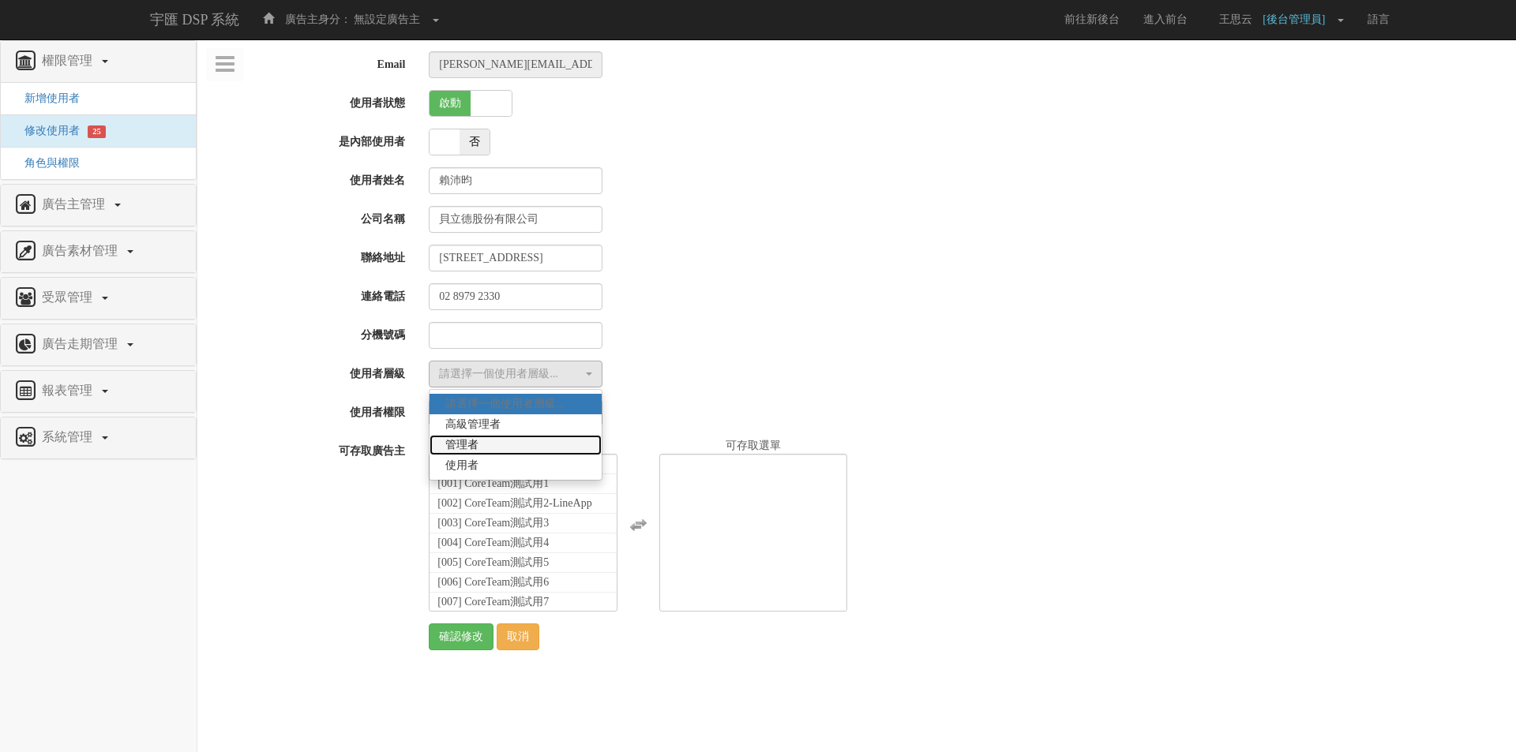
click at [539, 444] on link "管理者" at bounding box center [515, 445] width 172 height 21
select select "Manager"
click at [476, 413] on div "請選擇一個使用者層級" at bounding box center [511, 413] width 144 height 16
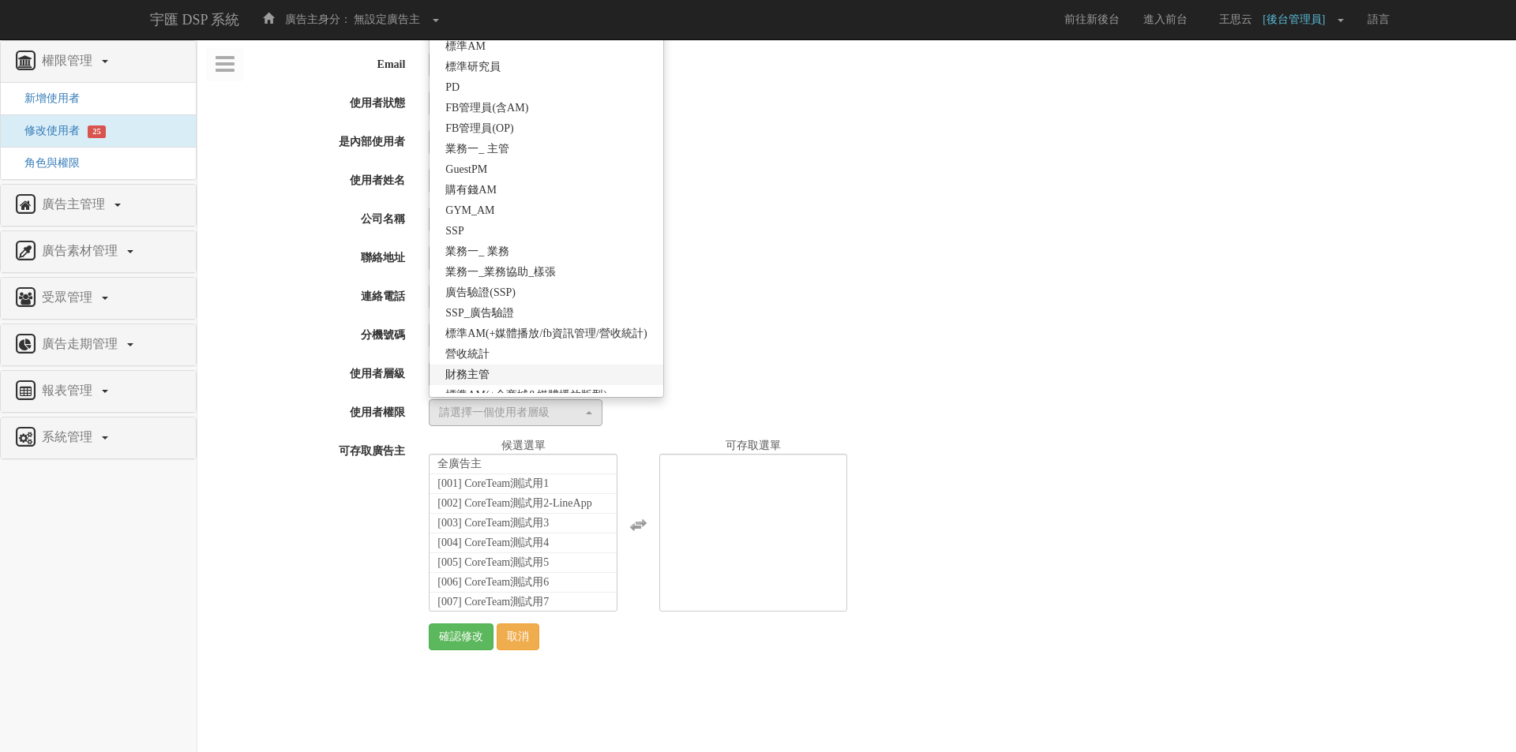
scroll to position [279, 0]
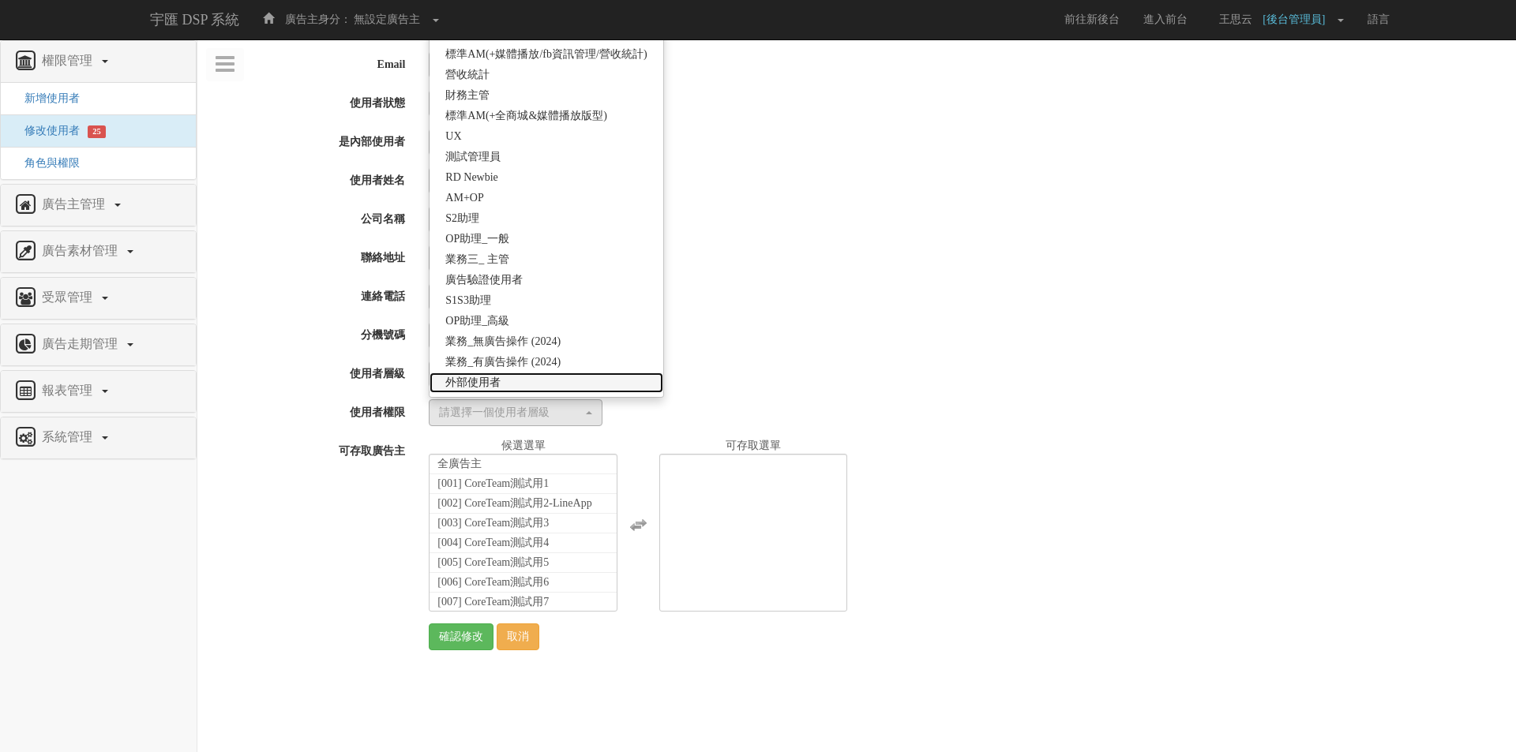
click at [514, 382] on link "外部使用者" at bounding box center [545, 383] width 233 height 21
select select "69"
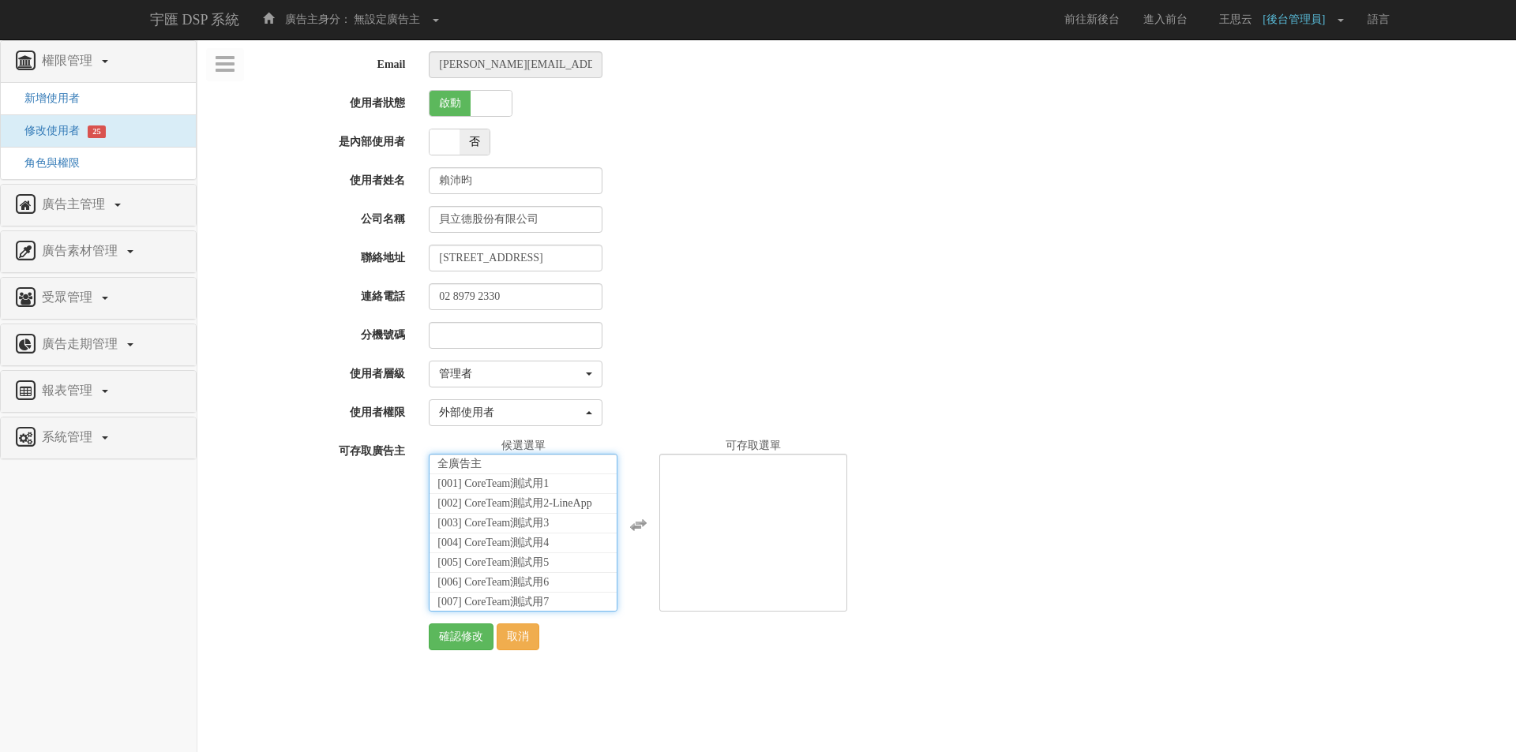
scroll to position [35997, 0]
click at [523, 607] on li "[1766] dentsu X貝立德_KFC (外部帳號)" at bounding box center [522, 625] width 187 height 36
select select "1766"
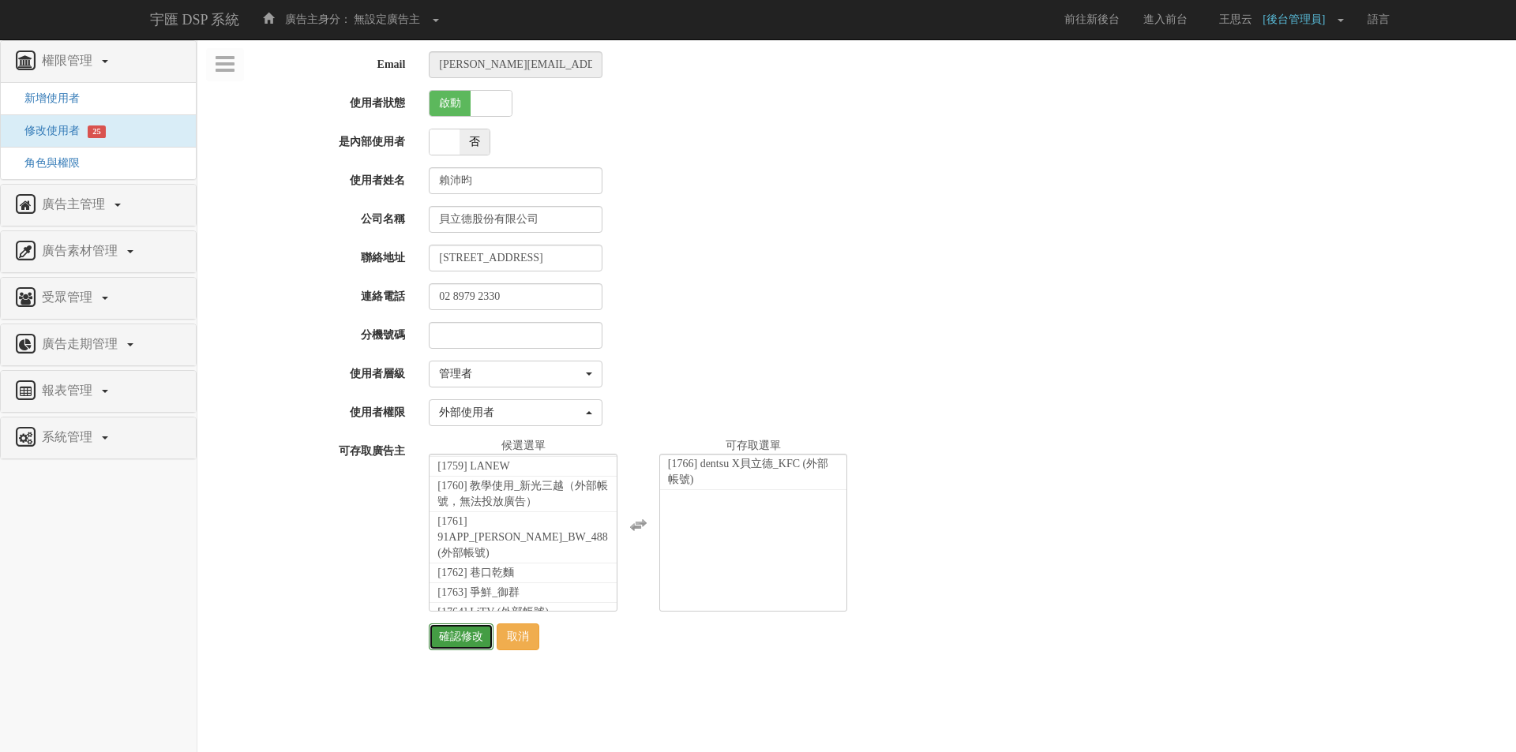
click at [446, 640] on input "確認修改" at bounding box center [461, 637] width 65 height 27
